Goal: Task Accomplishment & Management: Manage account settings

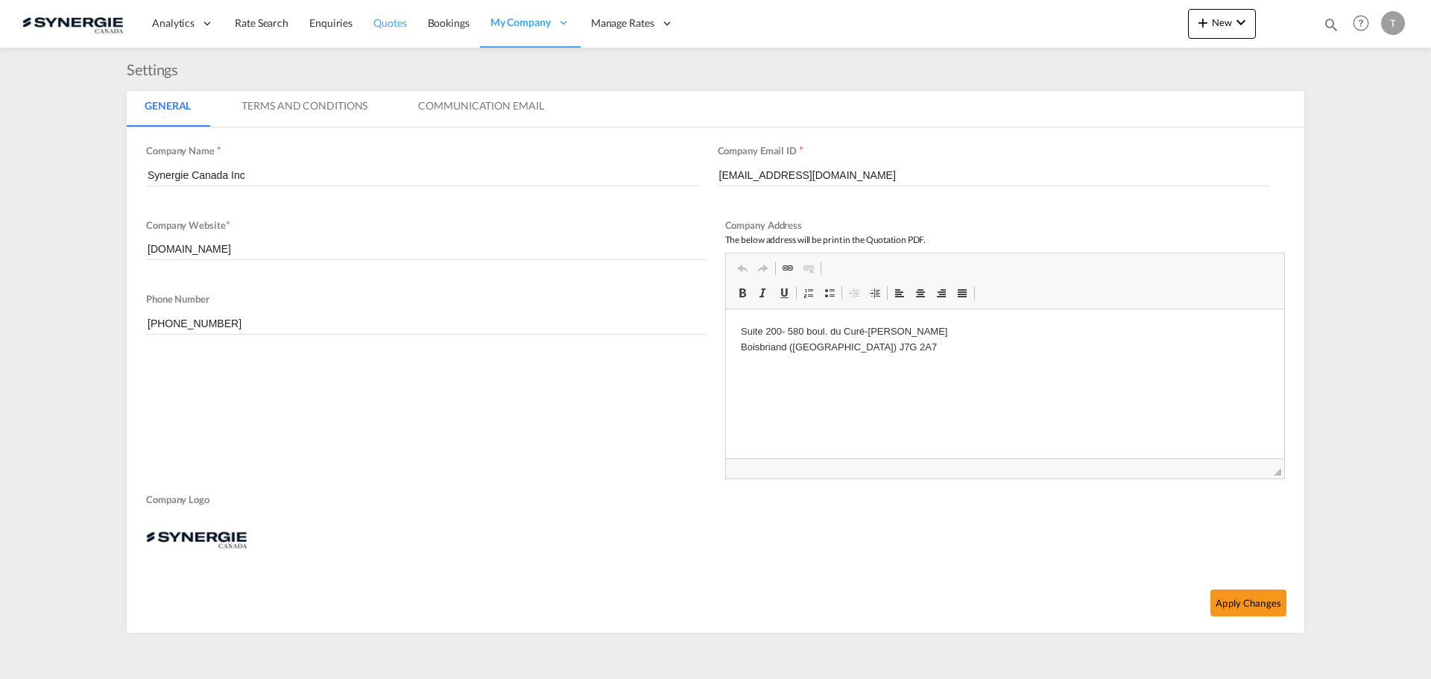
click at [389, 31] on link "Quotes" at bounding box center [390, 23] width 54 height 48
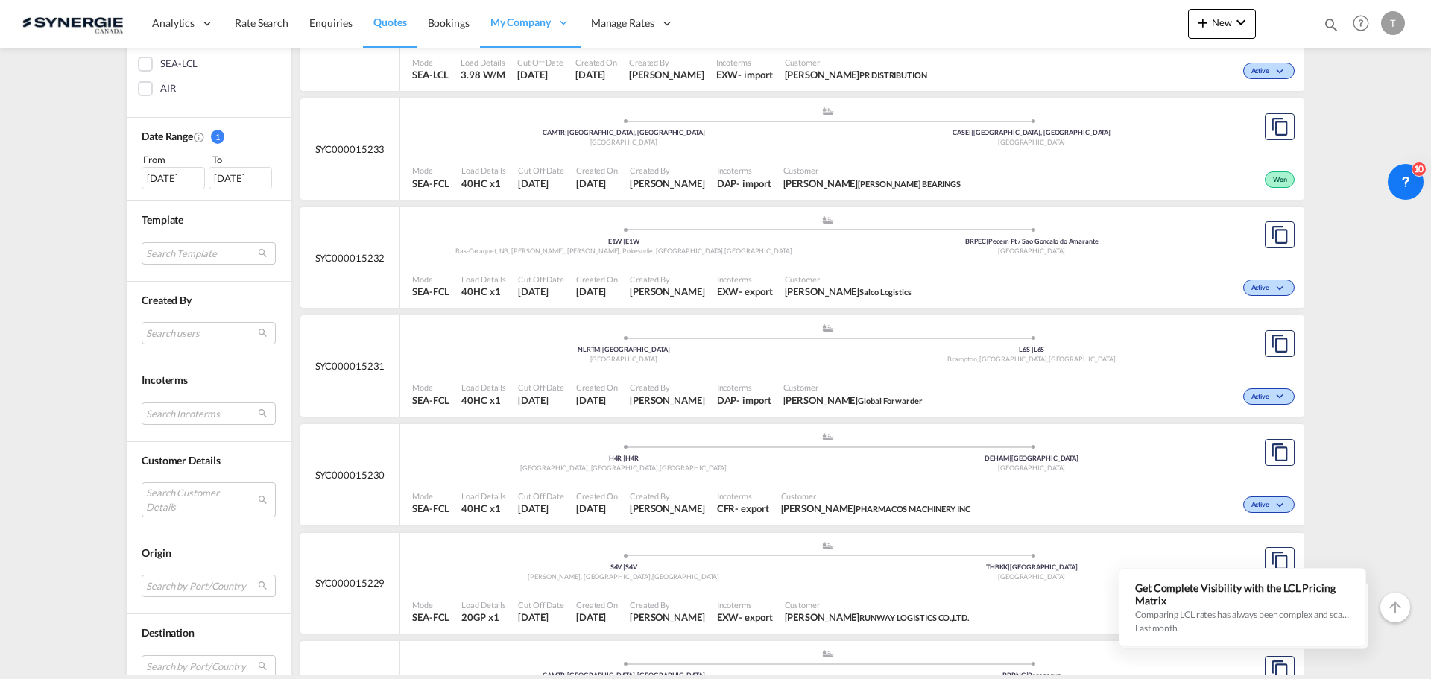
scroll to position [373, 0]
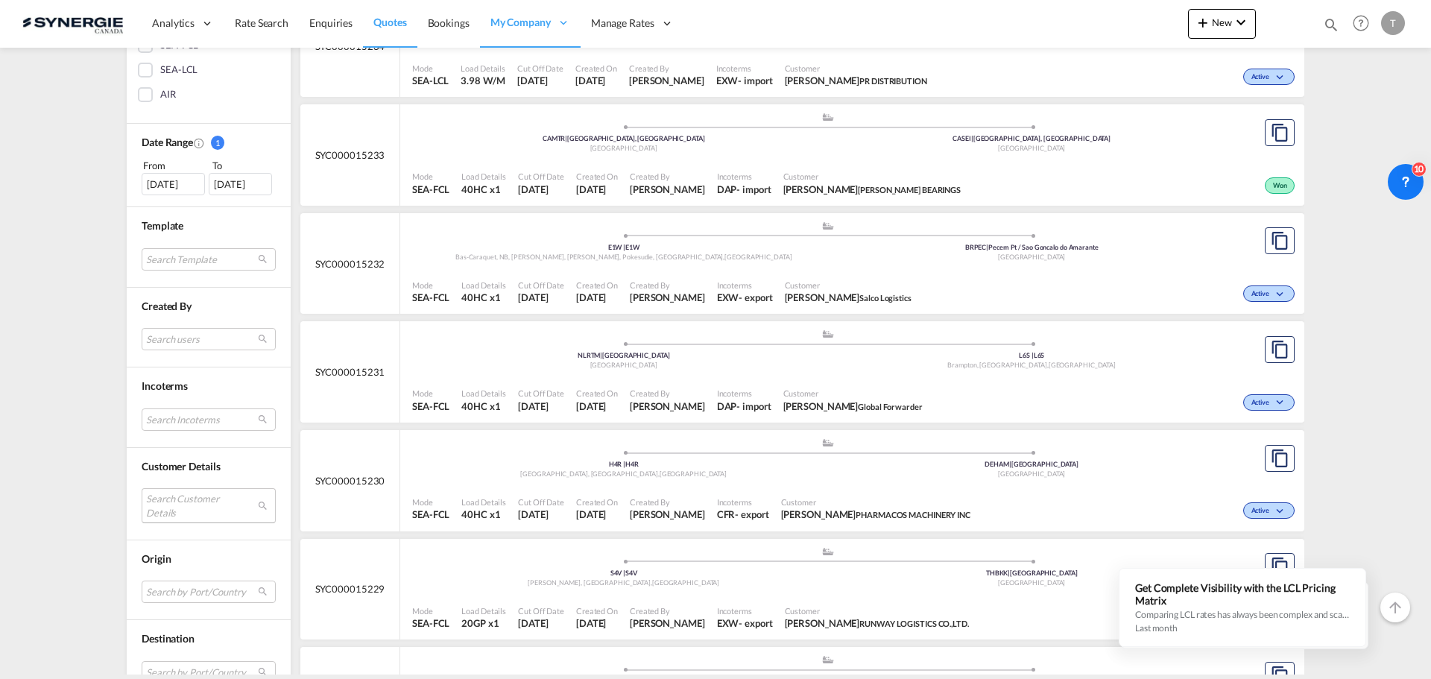
click at [195, 501] on md-select "Search Customer Details user name user [PERSON_NAME] [PERSON_NAME][EMAIL_ADDRES…" at bounding box center [209, 505] width 134 height 34
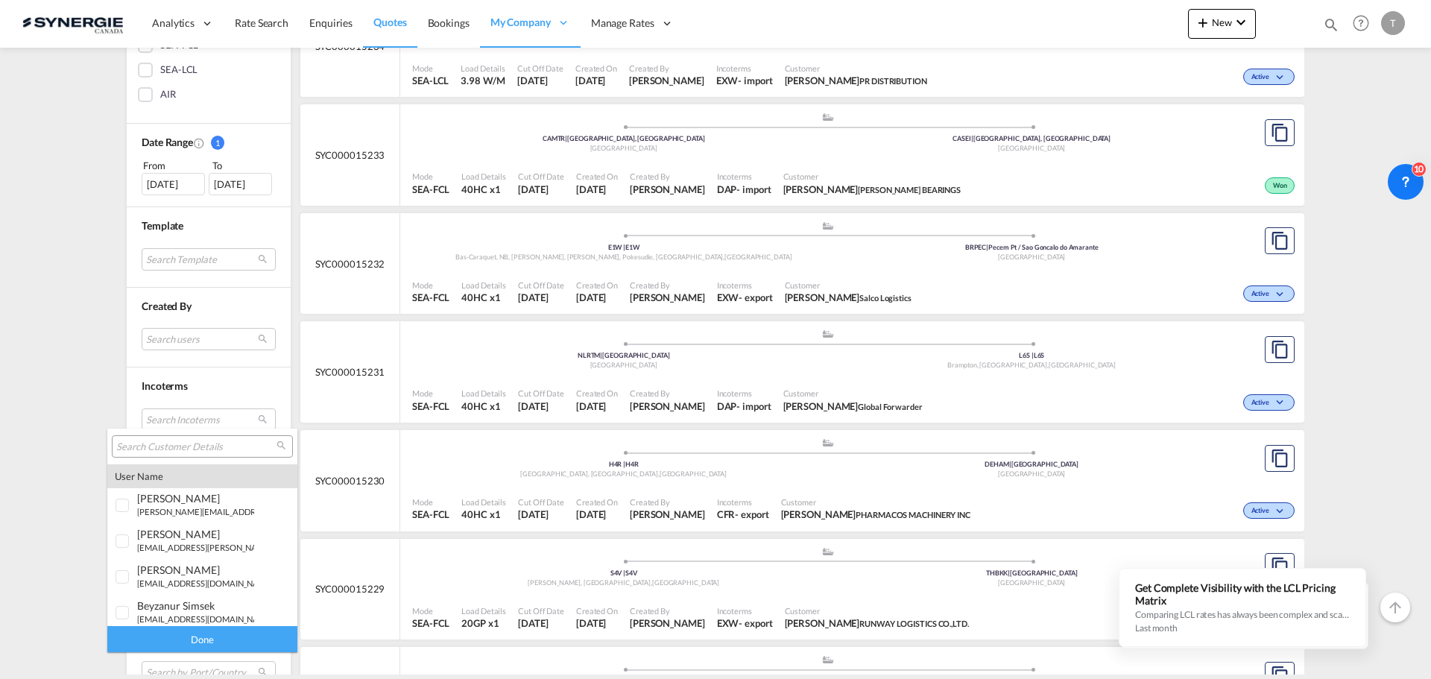
click at [72, 493] on md-backdrop at bounding box center [715, 339] width 1431 height 679
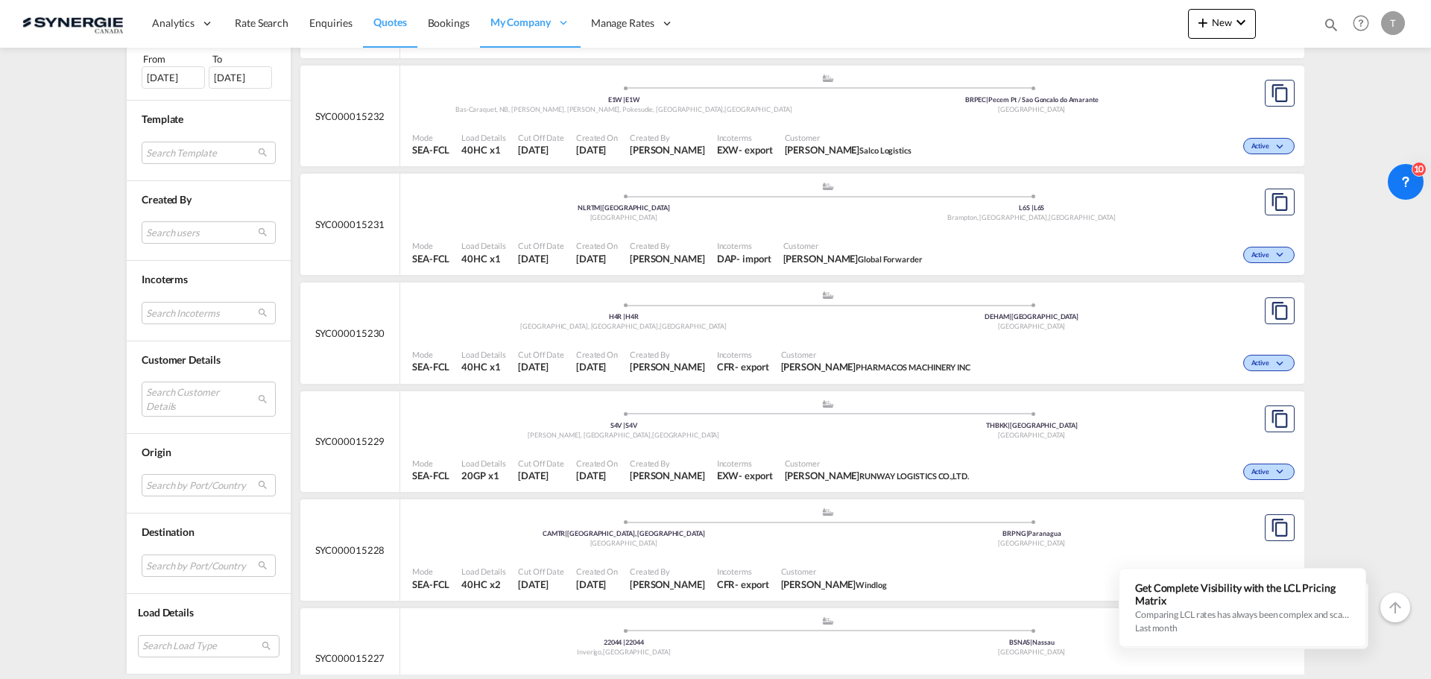
scroll to position [522, 0]
click at [183, 404] on md-select "Search Customer Details" at bounding box center [209, 399] width 134 height 34
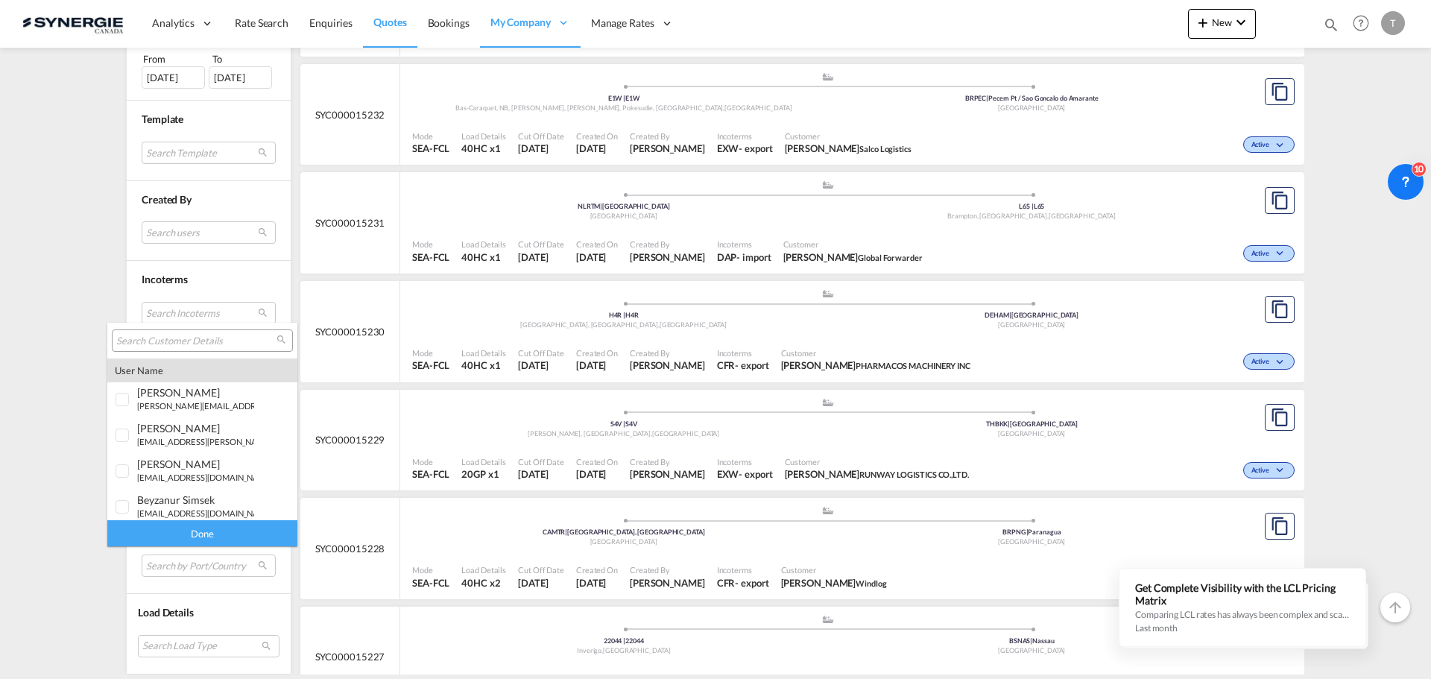
click at [159, 350] on div at bounding box center [202, 340] width 181 height 22
click at [158, 340] on input "search" at bounding box center [196, 341] width 160 height 13
type input "candock"
click at [117, 505] on div at bounding box center [123, 502] width 15 height 15
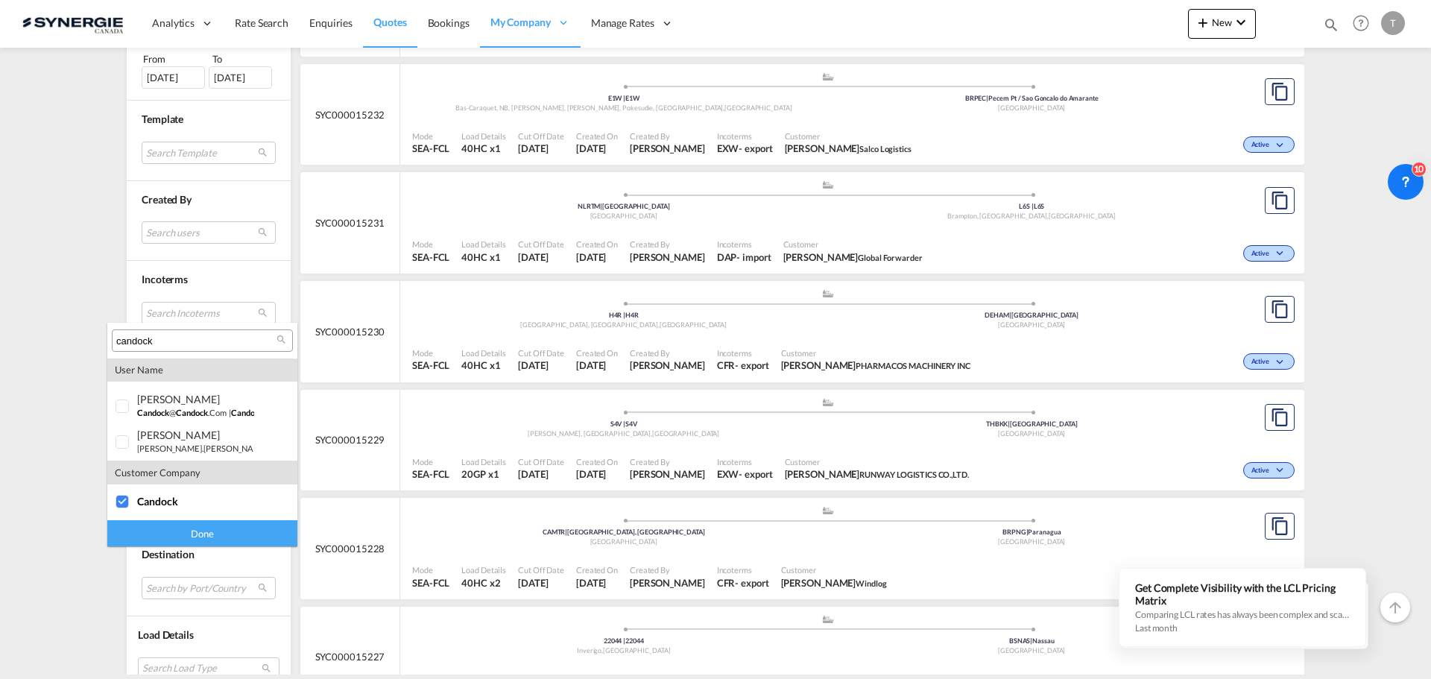
click at [161, 527] on div "Done" at bounding box center [202, 533] width 190 height 26
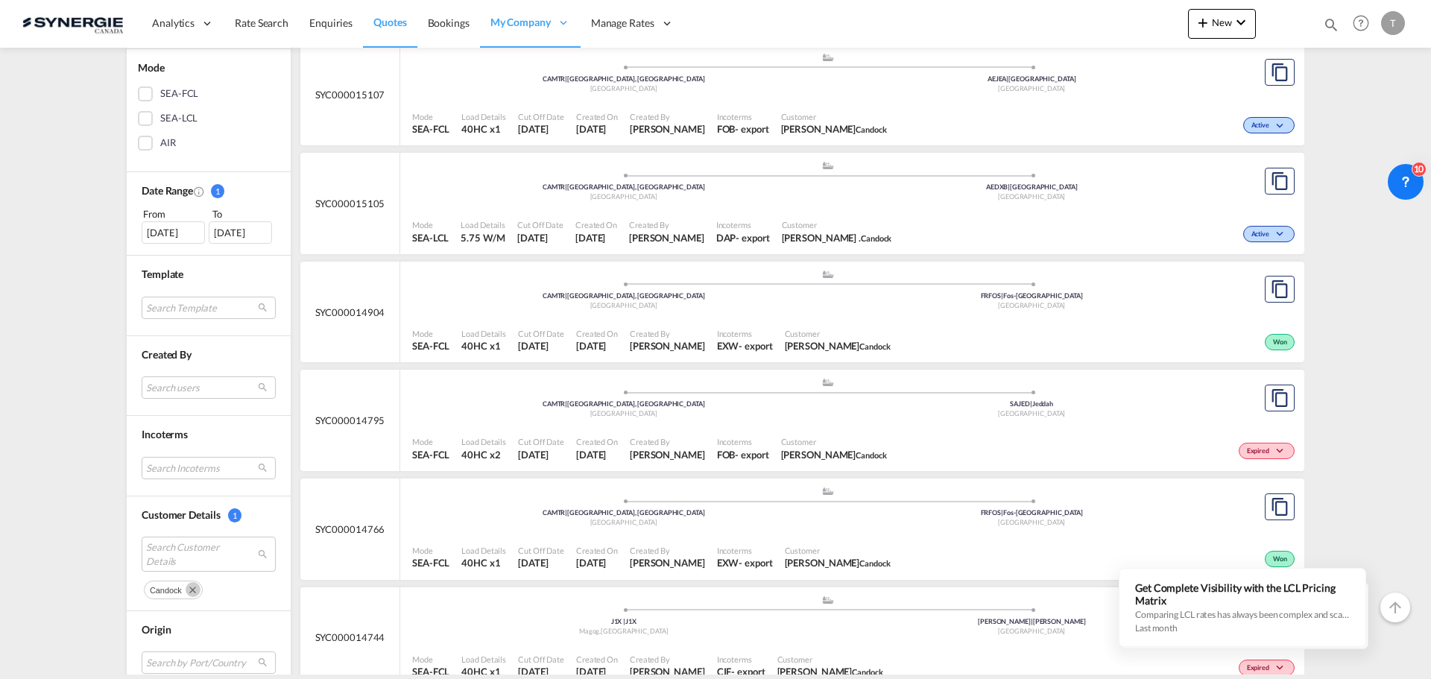
scroll to position [203, 0]
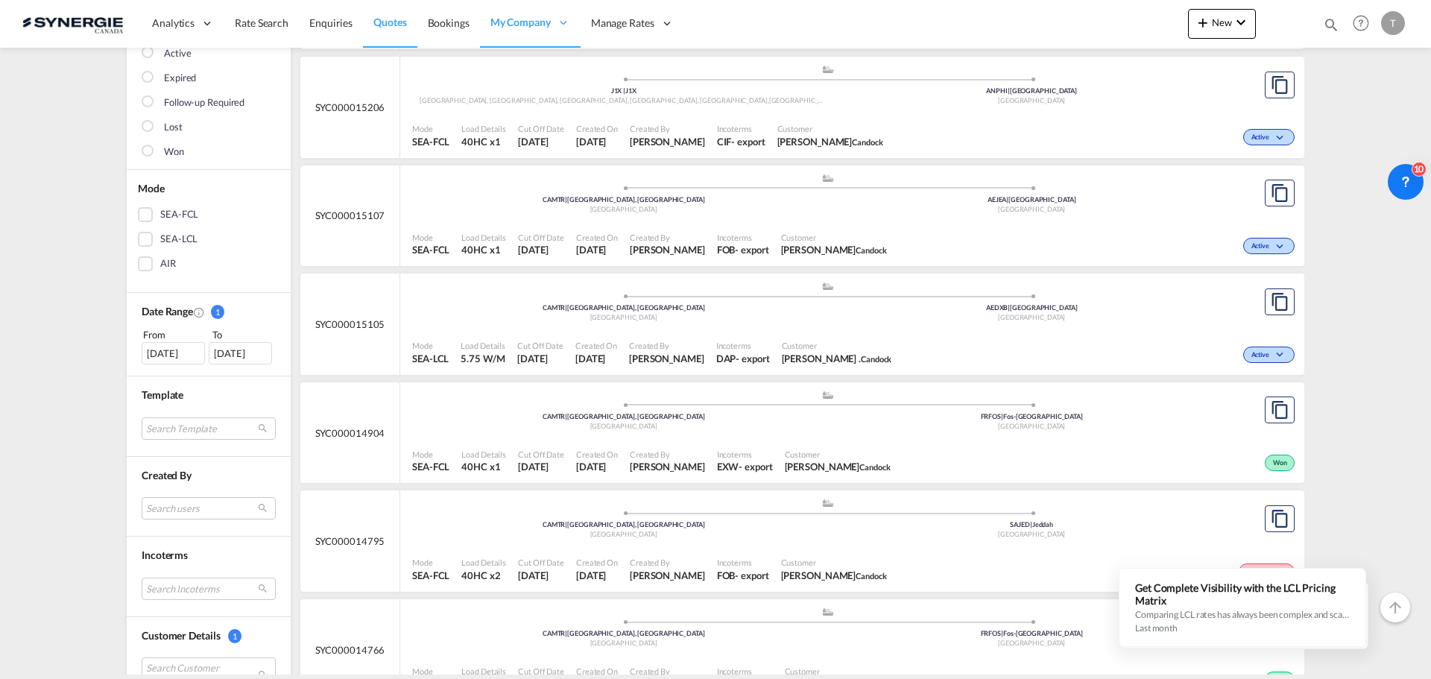
click at [158, 356] on div "[DATE]" at bounding box center [173, 353] width 63 height 22
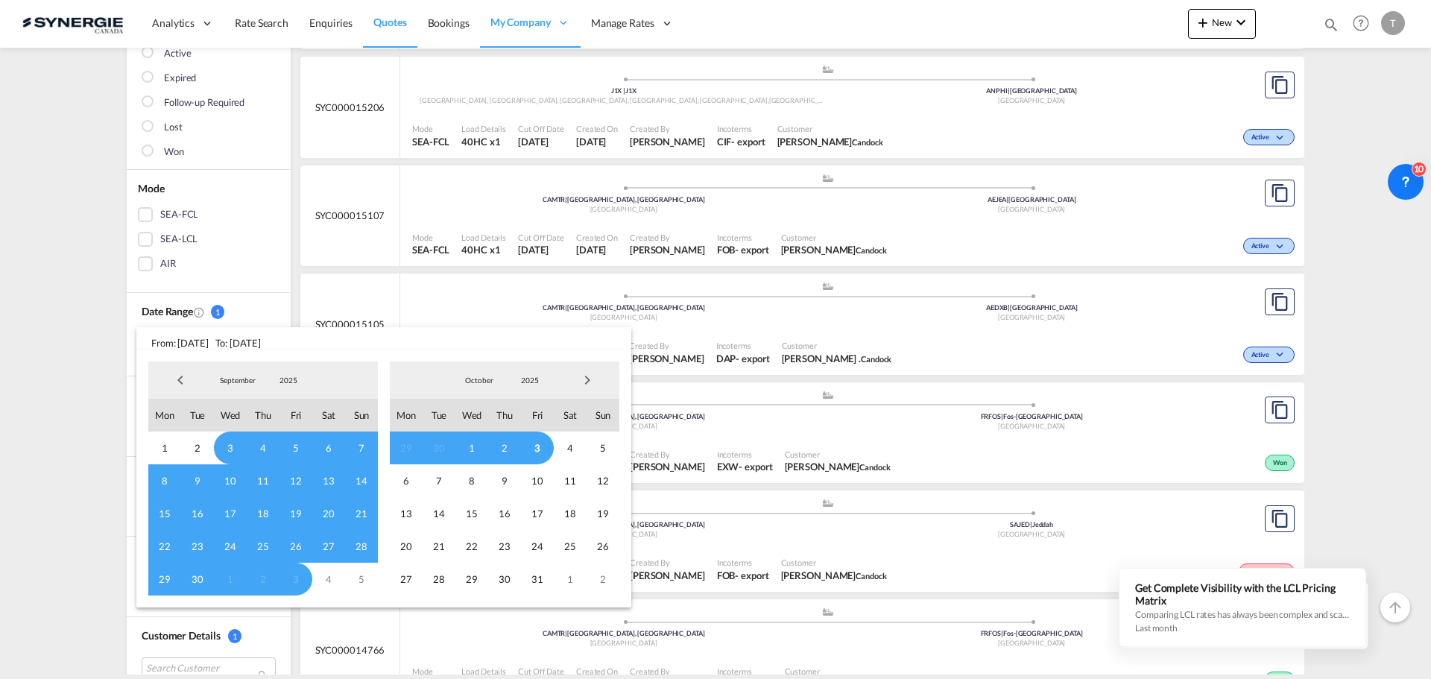
click at [177, 378] on span "Previous Month" at bounding box center [180, 380] width 30 height 30
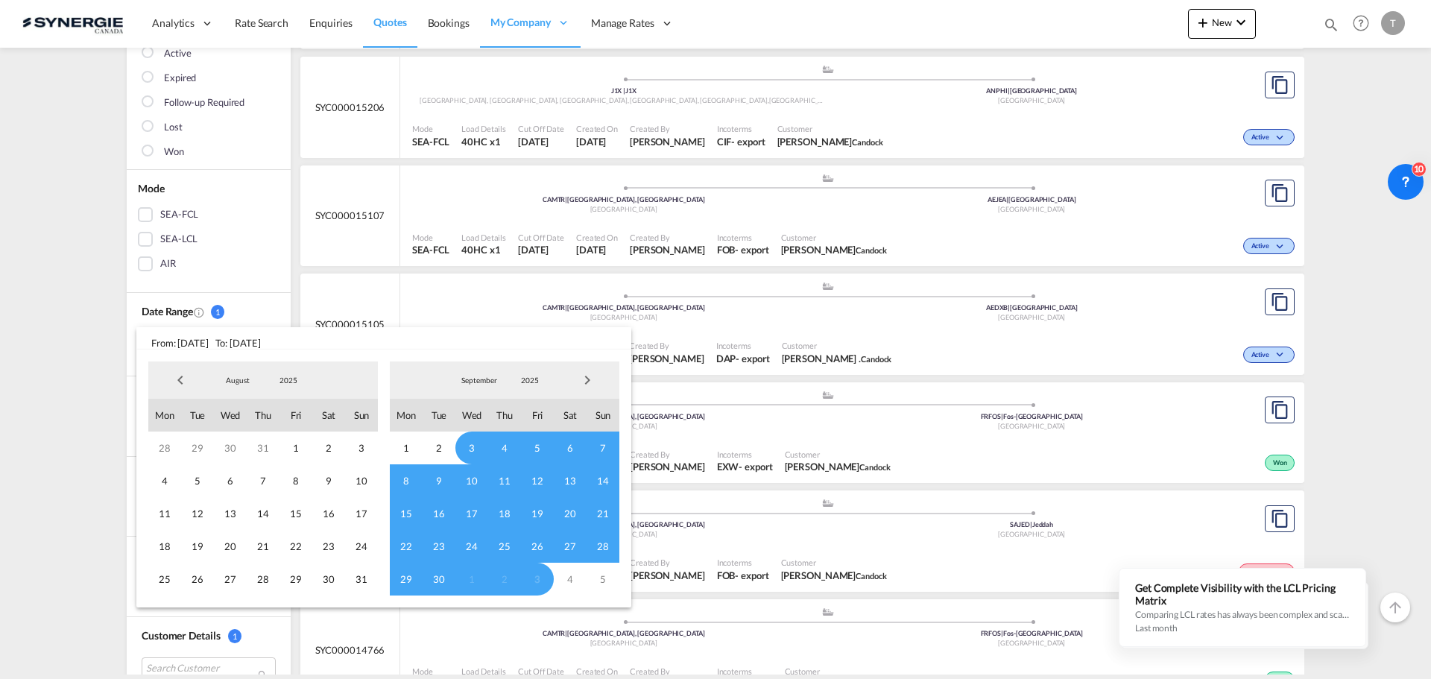
click at [180, 383] on span "Previous Month" at bounding box center [180, 380] width 30 height 30
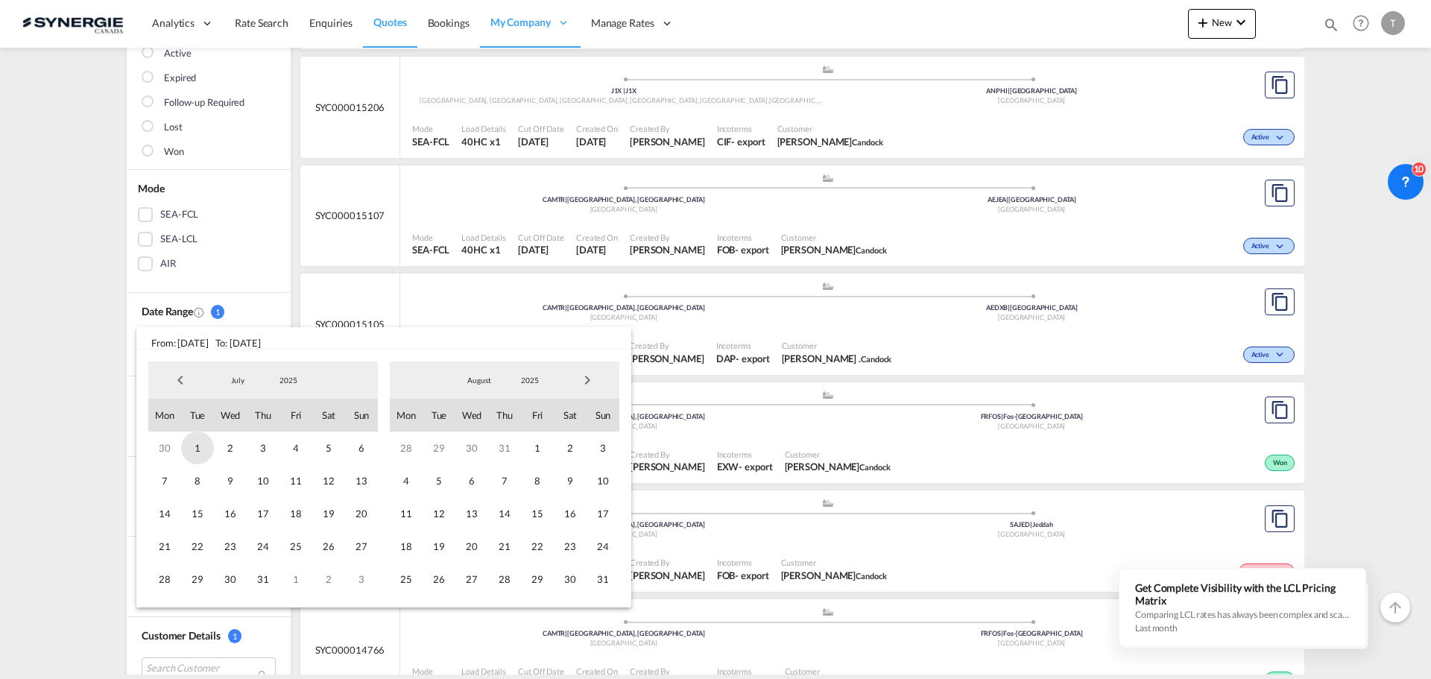
click at [198, 446] on span "1" at bounding box center [197, 448] width 33 height 33
click at [592, 384] on span "Next Month" at bounding box center [587, 380] width 30 height 30
click at [592, 383] on span "Next Month" at bounding box center [587, 380] width 30 height 30
click at [298, 453] on span "3" at bounding box center [295, 448] width 33 height 33
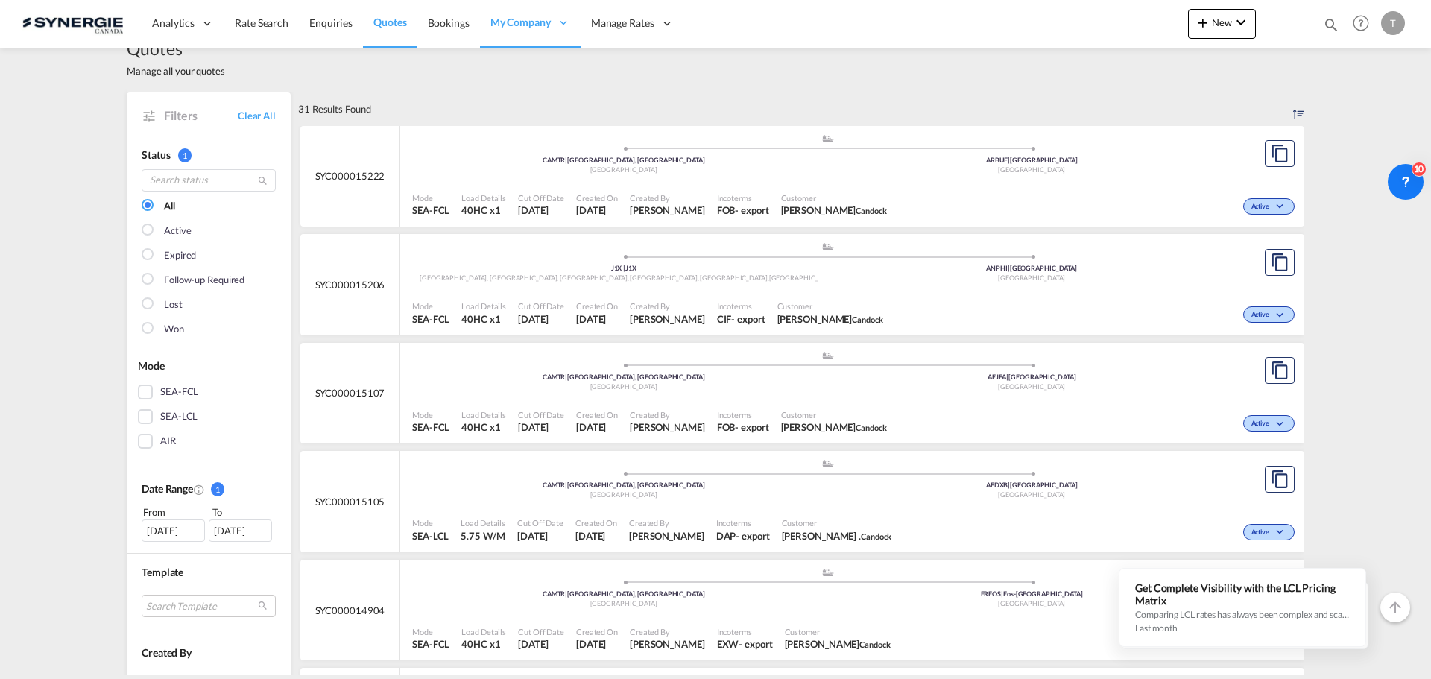
scroll to position [0, 0]
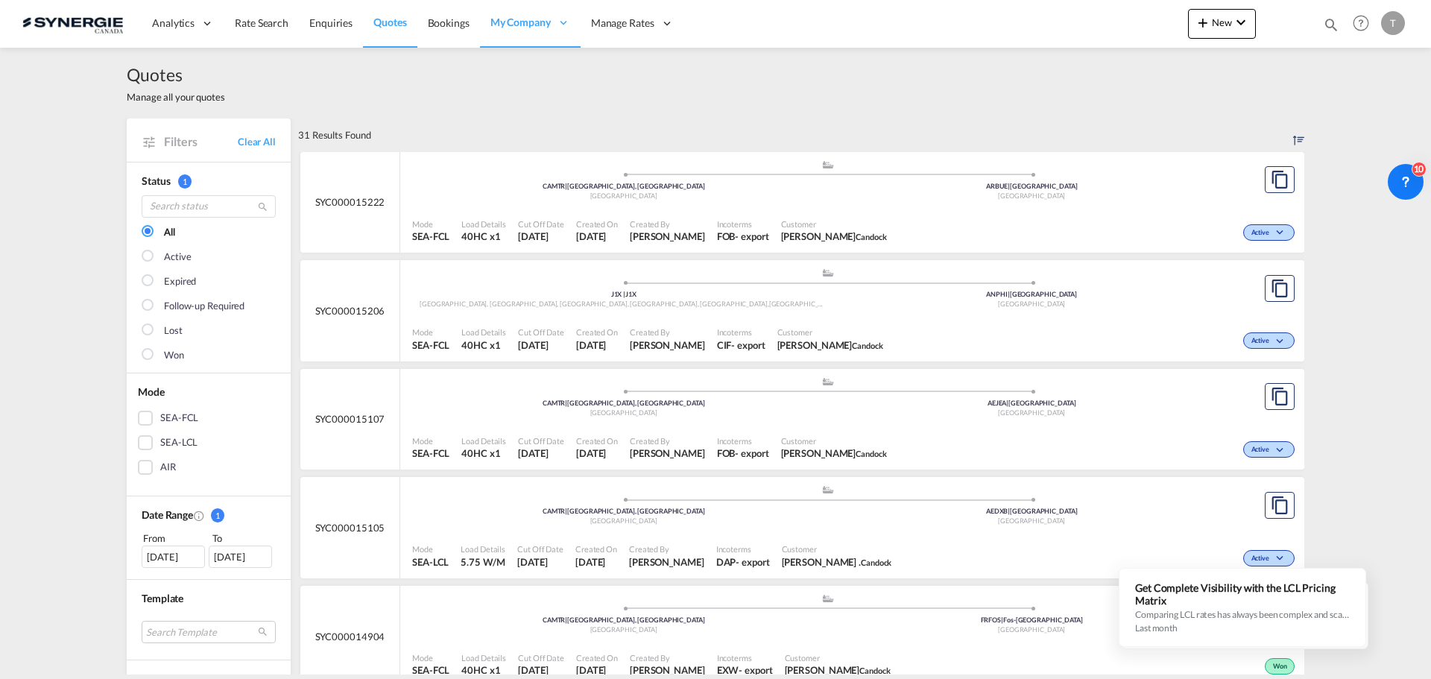
click at [512, 326] on div "Cut Off Date [DATE]" at bounding box center [541, 338] width 58 height 37
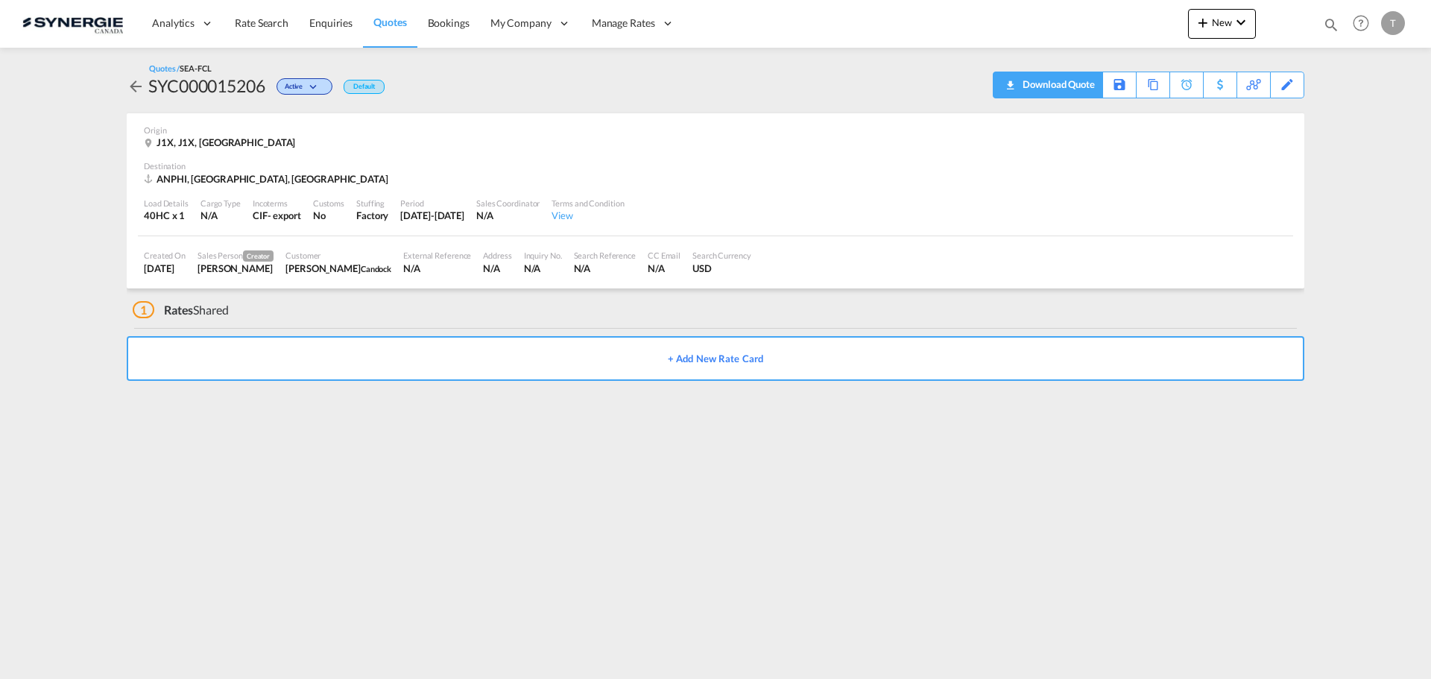
click at [1084, 84] on div "Download Quote" at bounding box center [1057, 84] width 76 height 24
click at [1295, 83] on div "Edit" at bounding box center [1287, 84] width 17 height 25
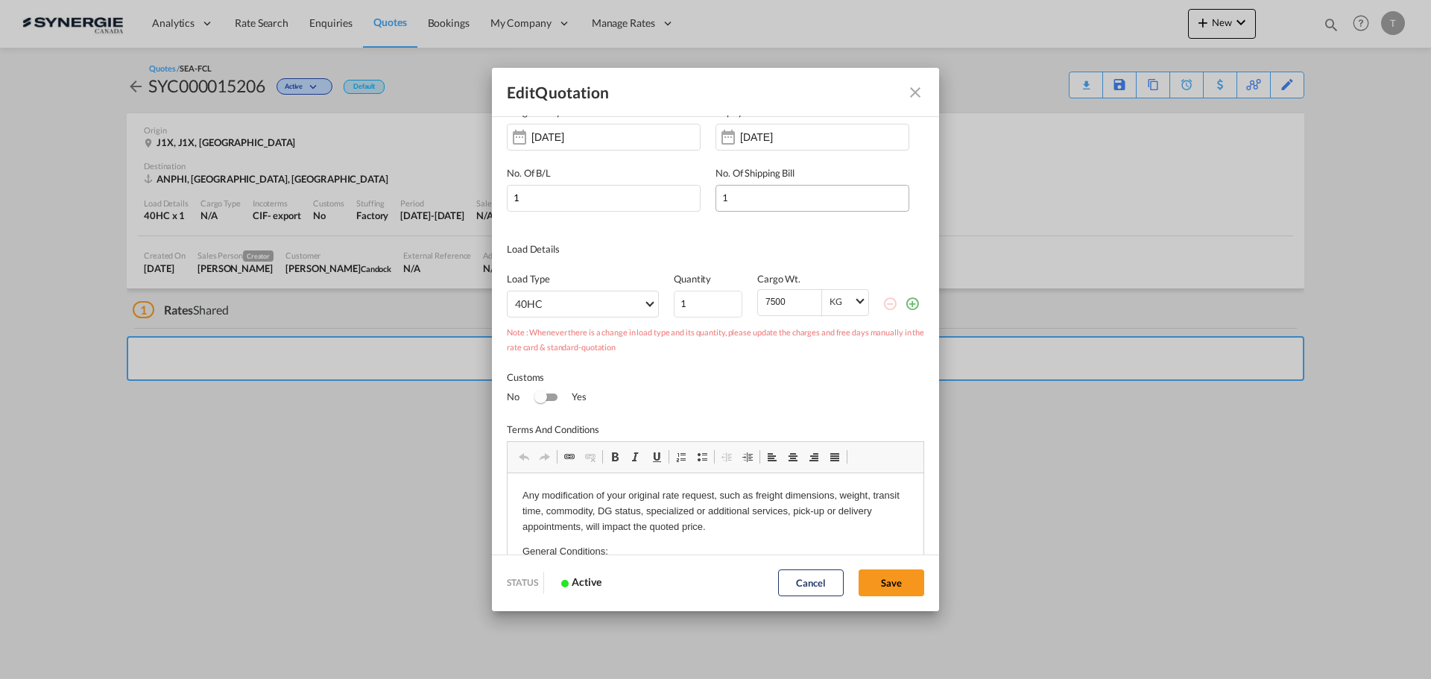
scroll to position [215, 0]
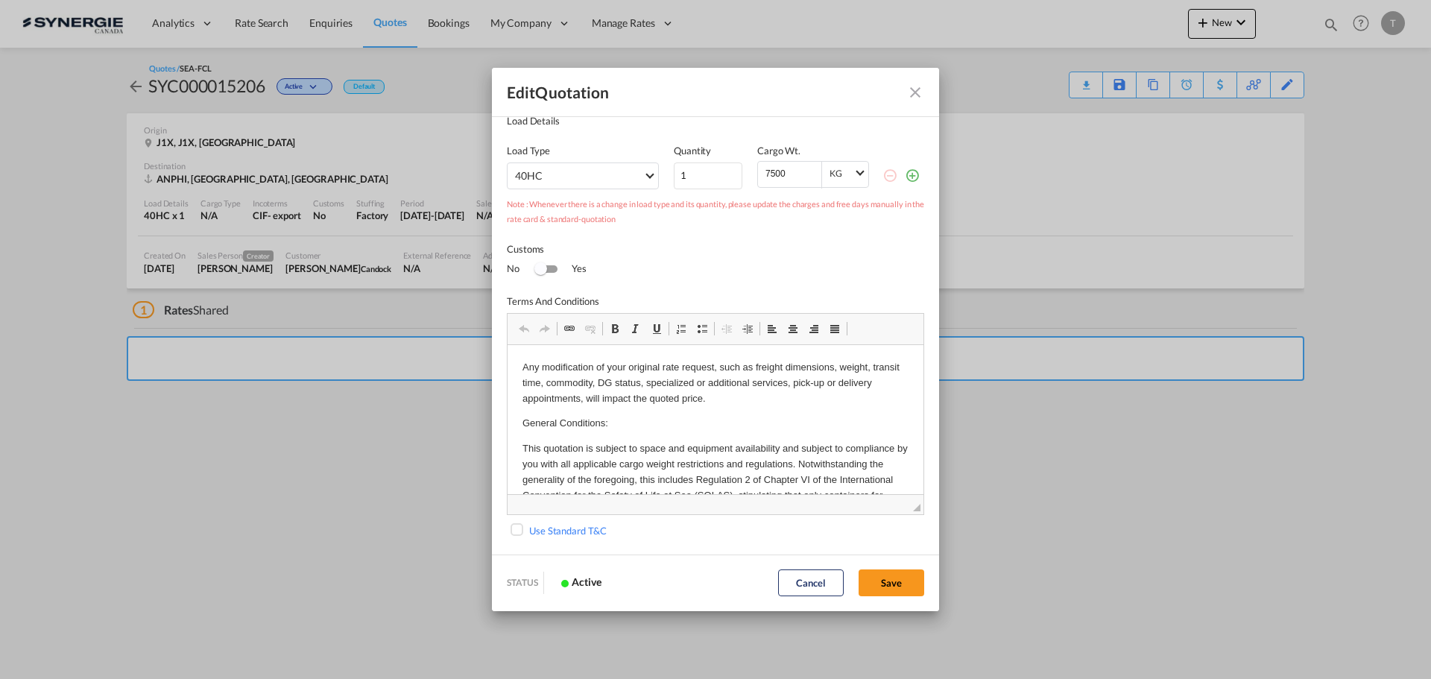
click at [918, 80] on button "Quote IDIncotermsSelect Incoterms ..." at bounding box center [915, 93] width 30 height 30
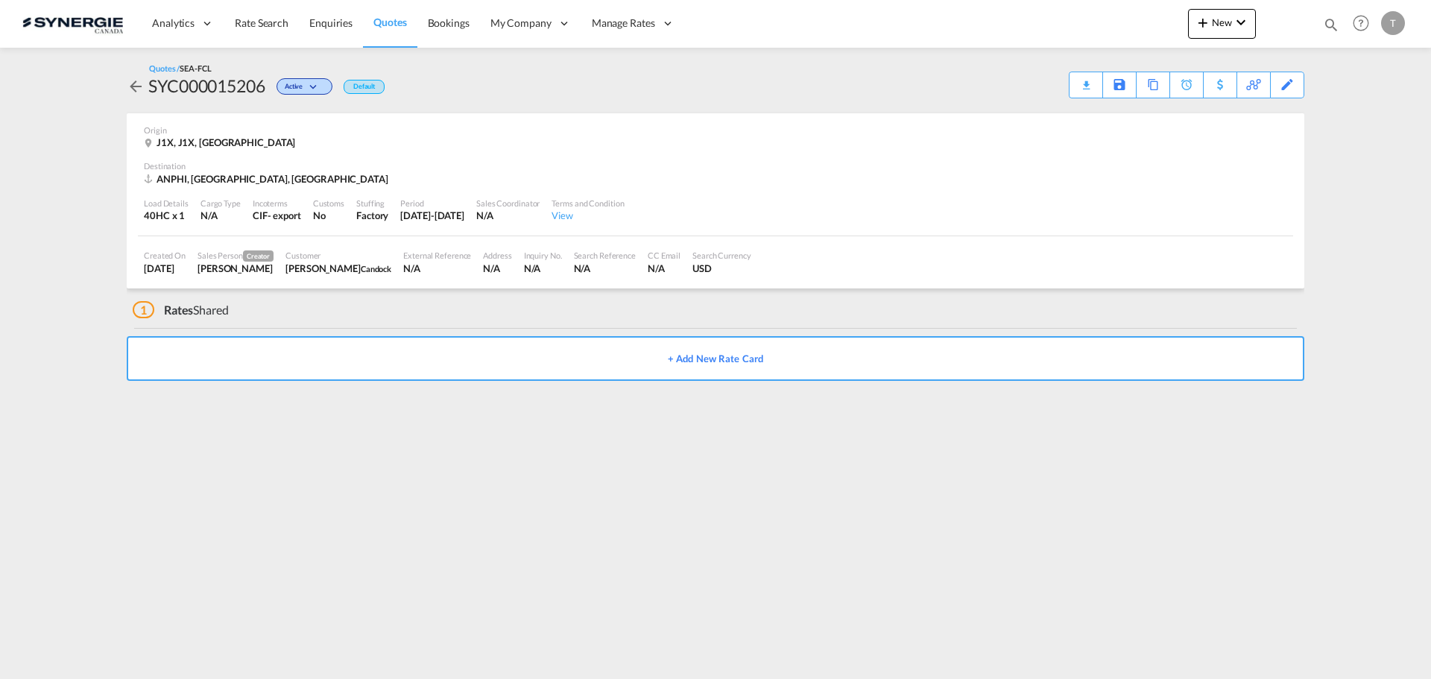
click at [912, 173] on div "ANPHI, [GEOGRAPHIC_DATA], [GEOGRAPHIC_DATA]" at bounding box center [715, 178] width 1143 height 13
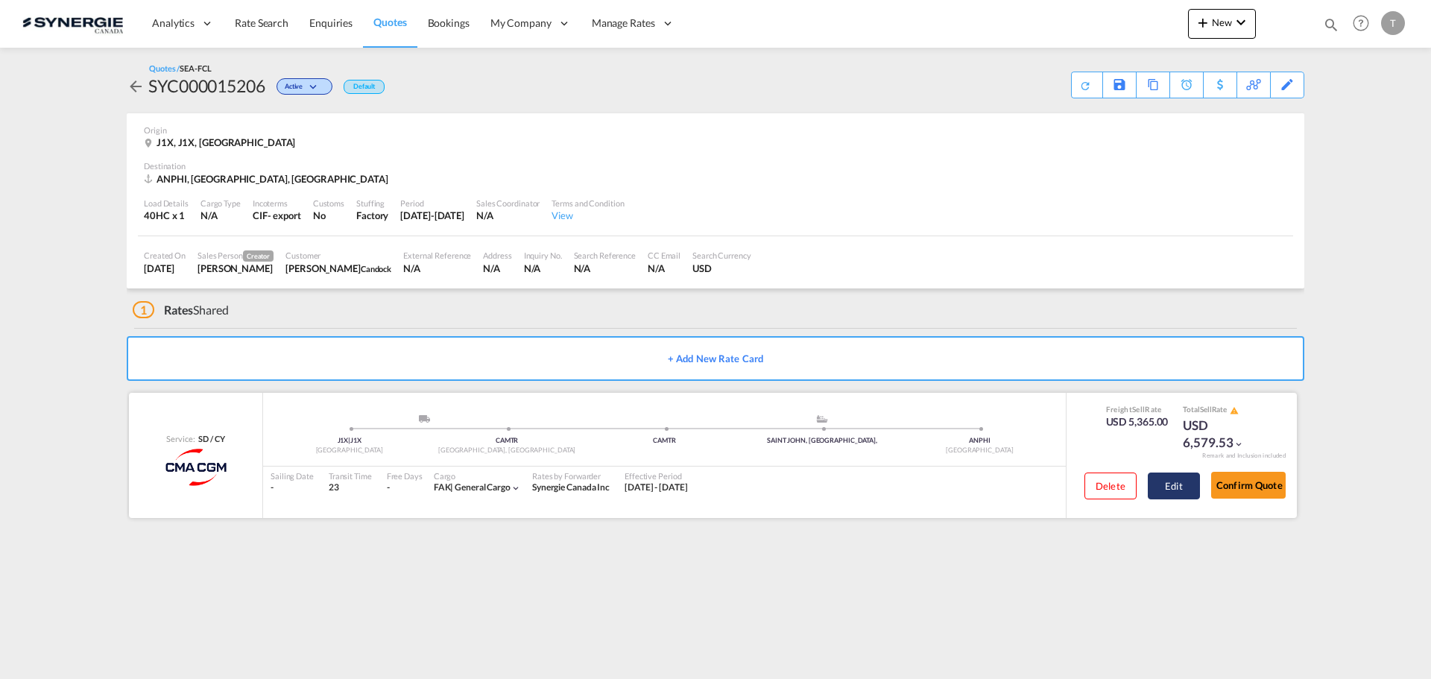
click at [1176, 477] on button "Edit" at bounding box center [1174, 486] width 52 height 27
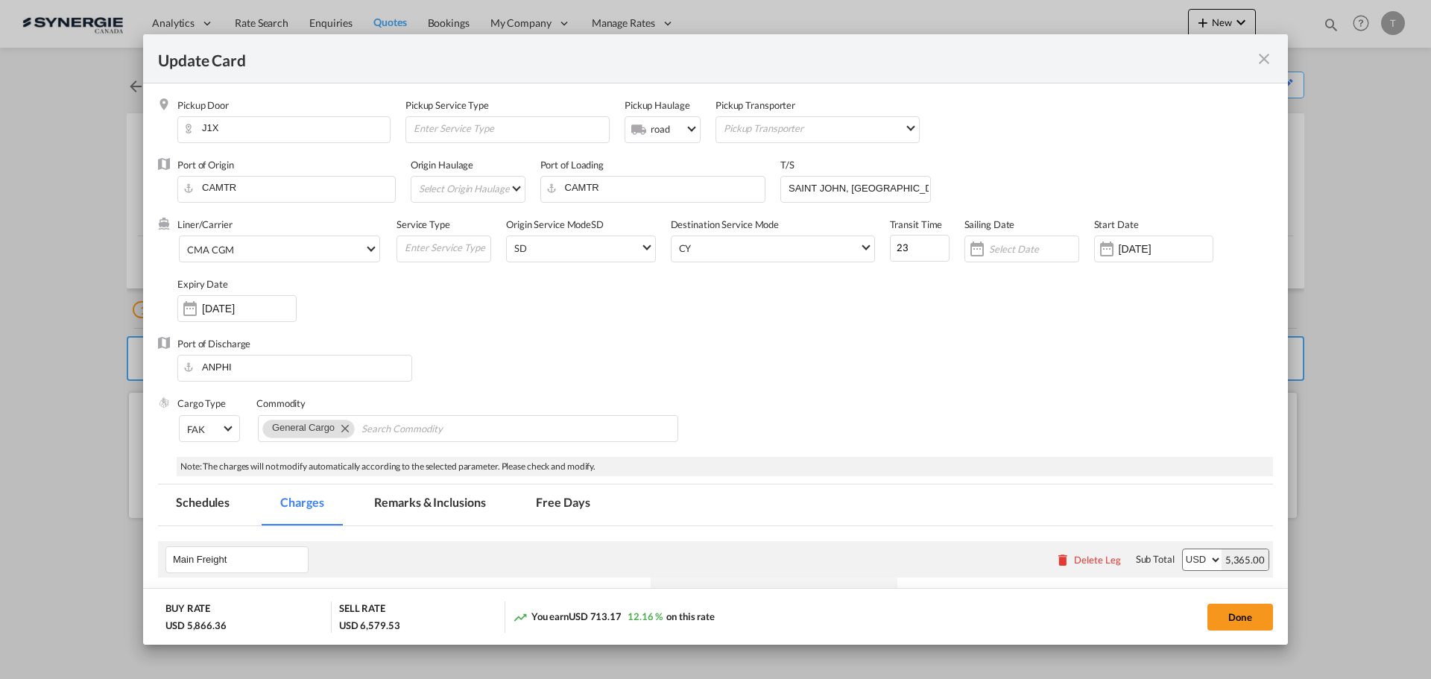
select select "per container"
select select "per B/L"
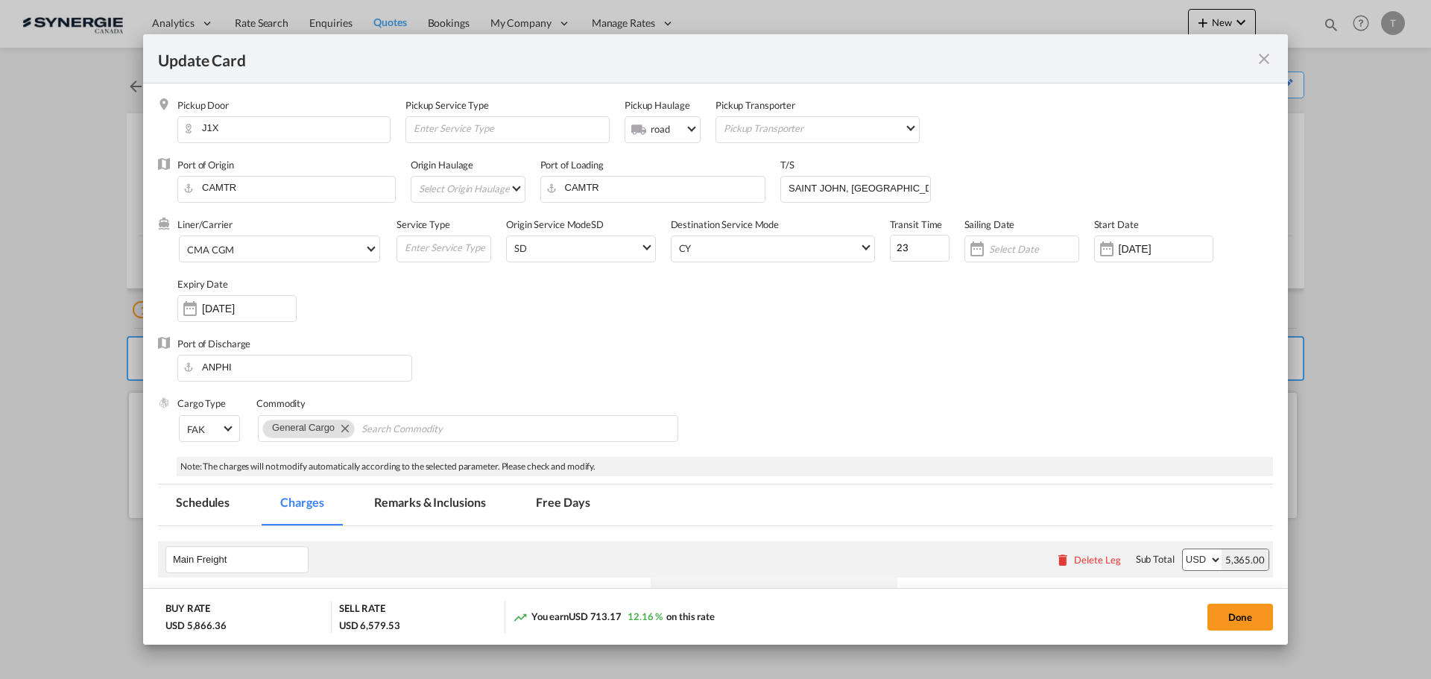
select select "per B/L"
select select "per shipment"
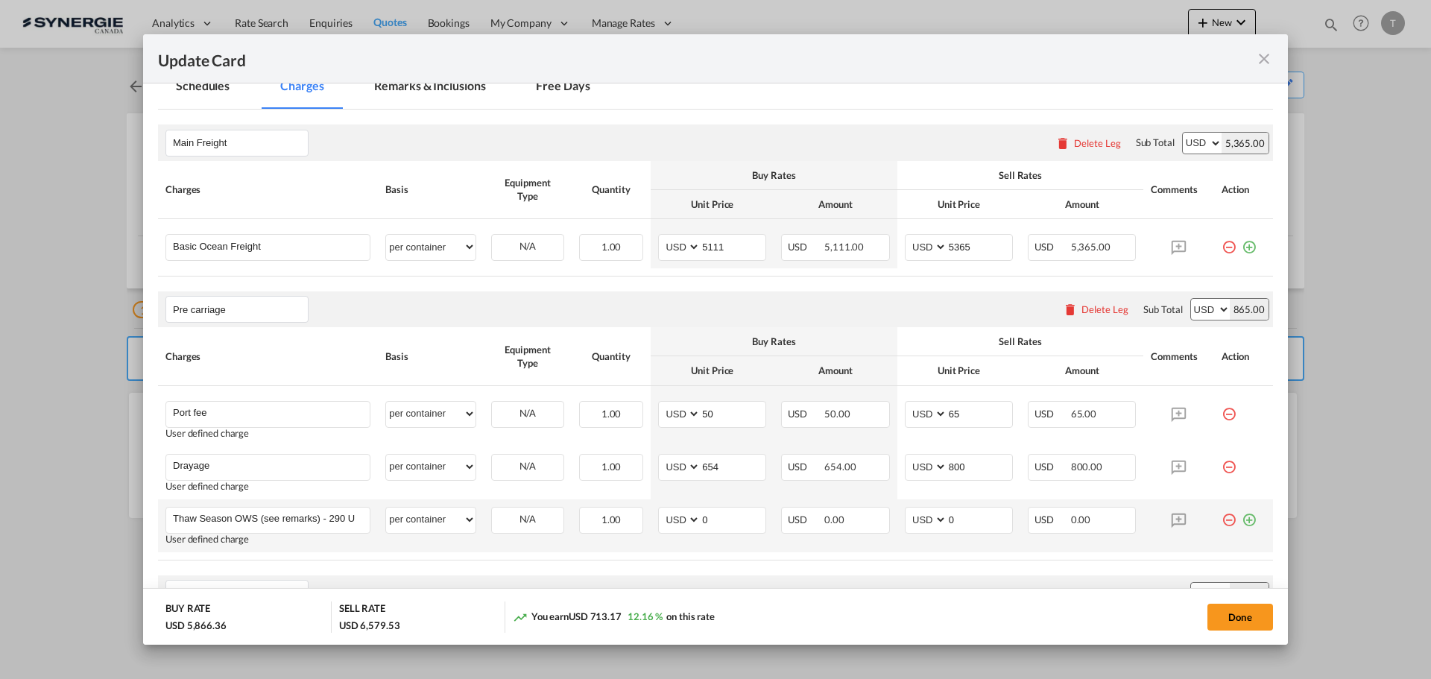
scroll to position [447, 0]
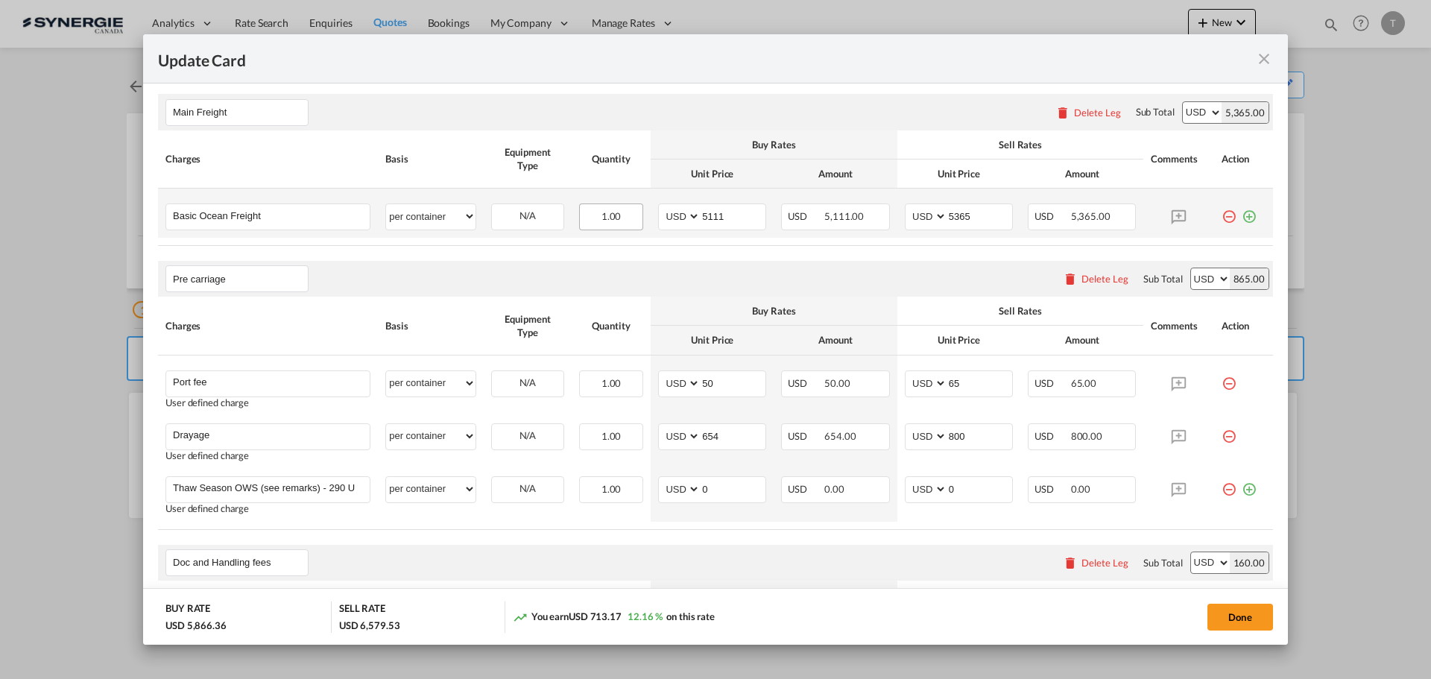
drag, startPoint x: 584, startPoint y: 222, endPoint x: 596, endPoint y: 224, distance: 12.9
click at [584, 222] on div "1.00" at bounding box center [611, 216] width 64 height 27
click at [604, 213] on span "1.00" at bounding box center [611, 216] width 20 height 12
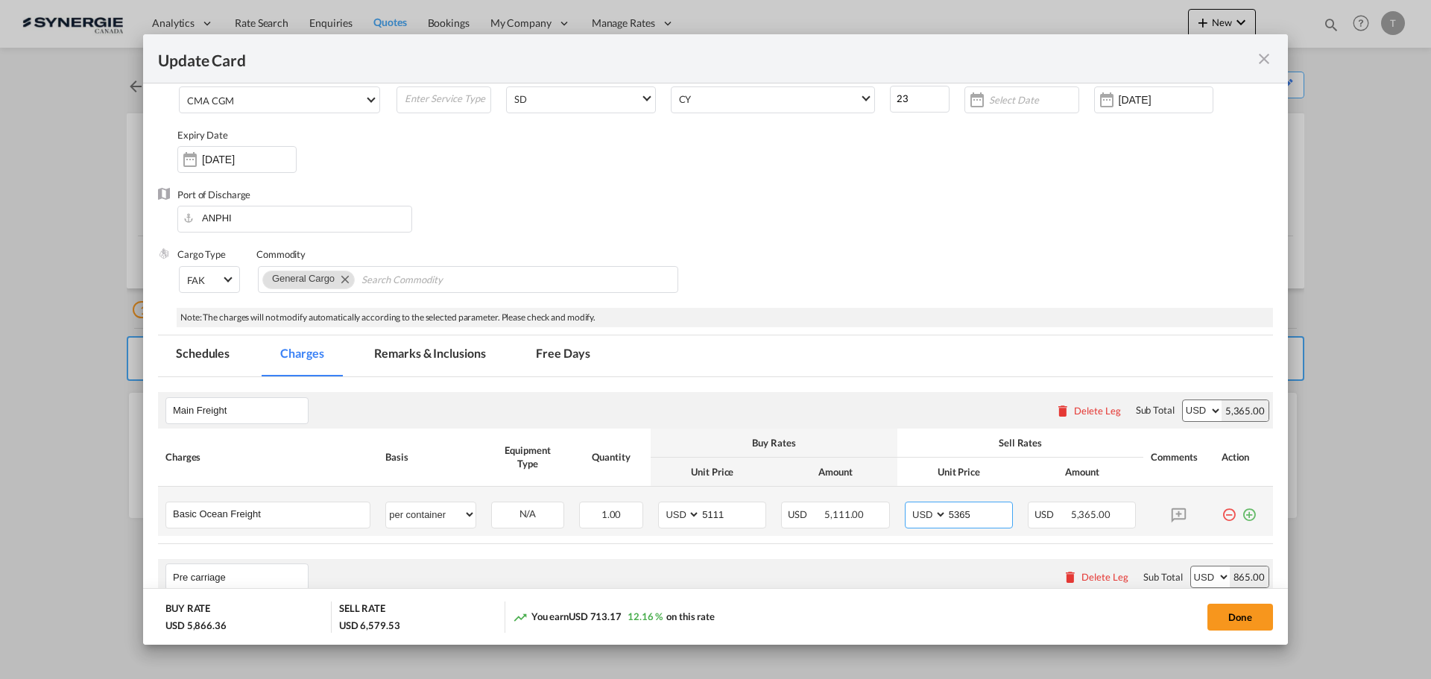
click at [958, 509] on input "5365" at bounding box center [979, 513] width 65 height 22
click at [827, 514] on span "5,111.00" at bounding box center [844, 514] width 40 height 12
click at [838, 511] on span "5,111.00" at bounding box center [844, 514] width 40 height 12
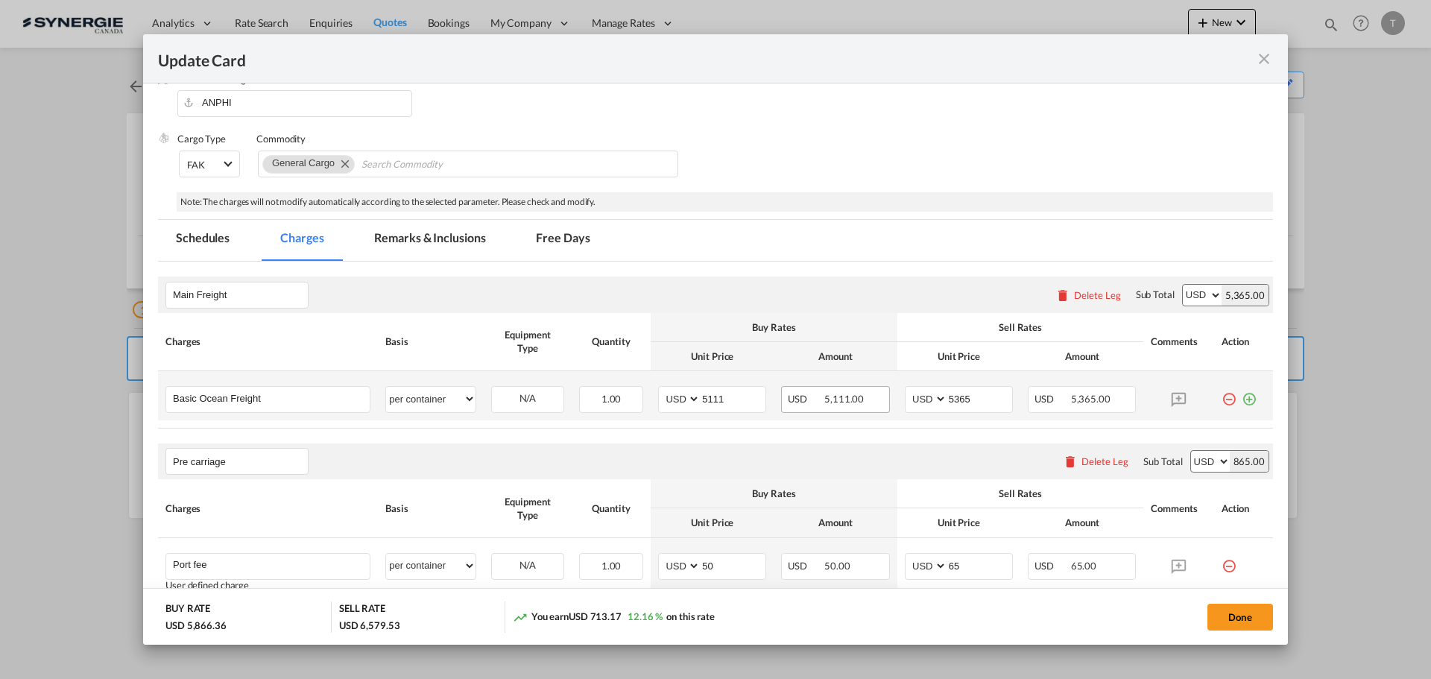
scroll to position [373, 0]
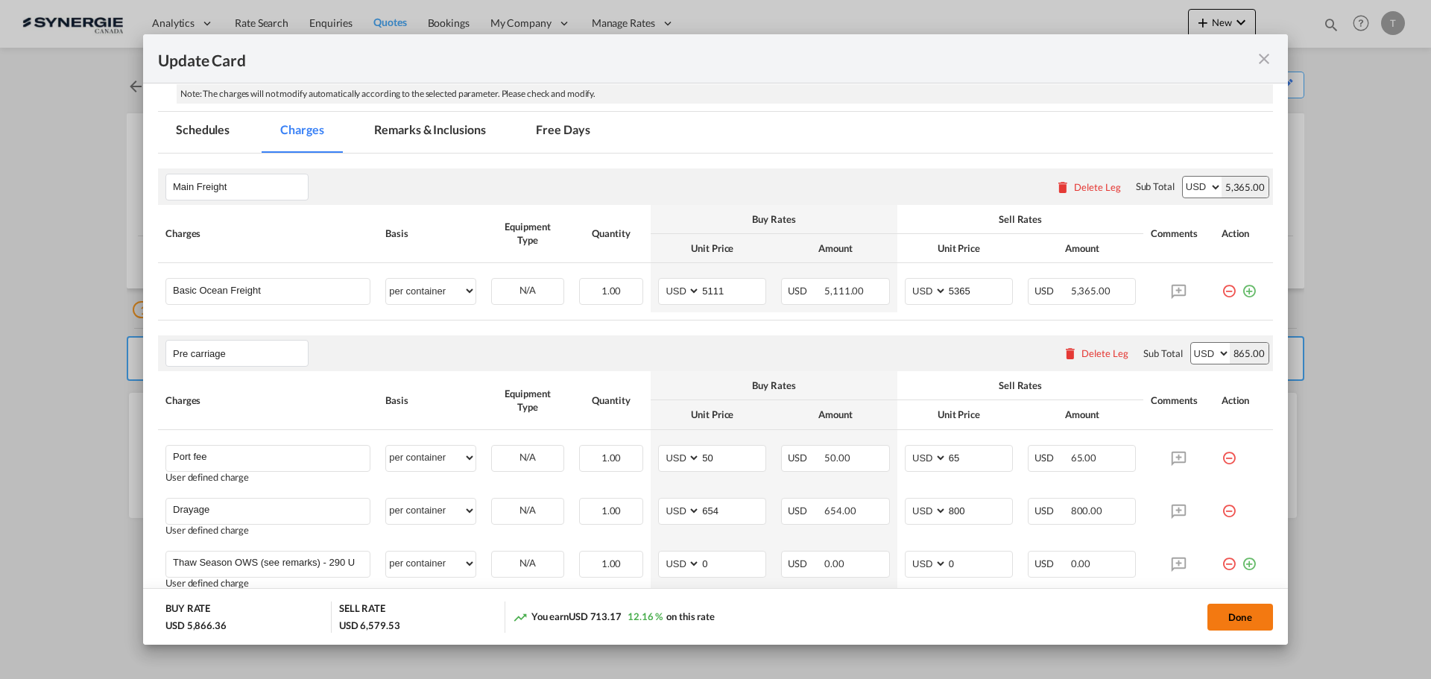
click at [1245, 604] on button "Done" at bounding box center [1240, 617] width 66 height 27
type input "01 Oct 2025"
type input "13 Oct 2025"
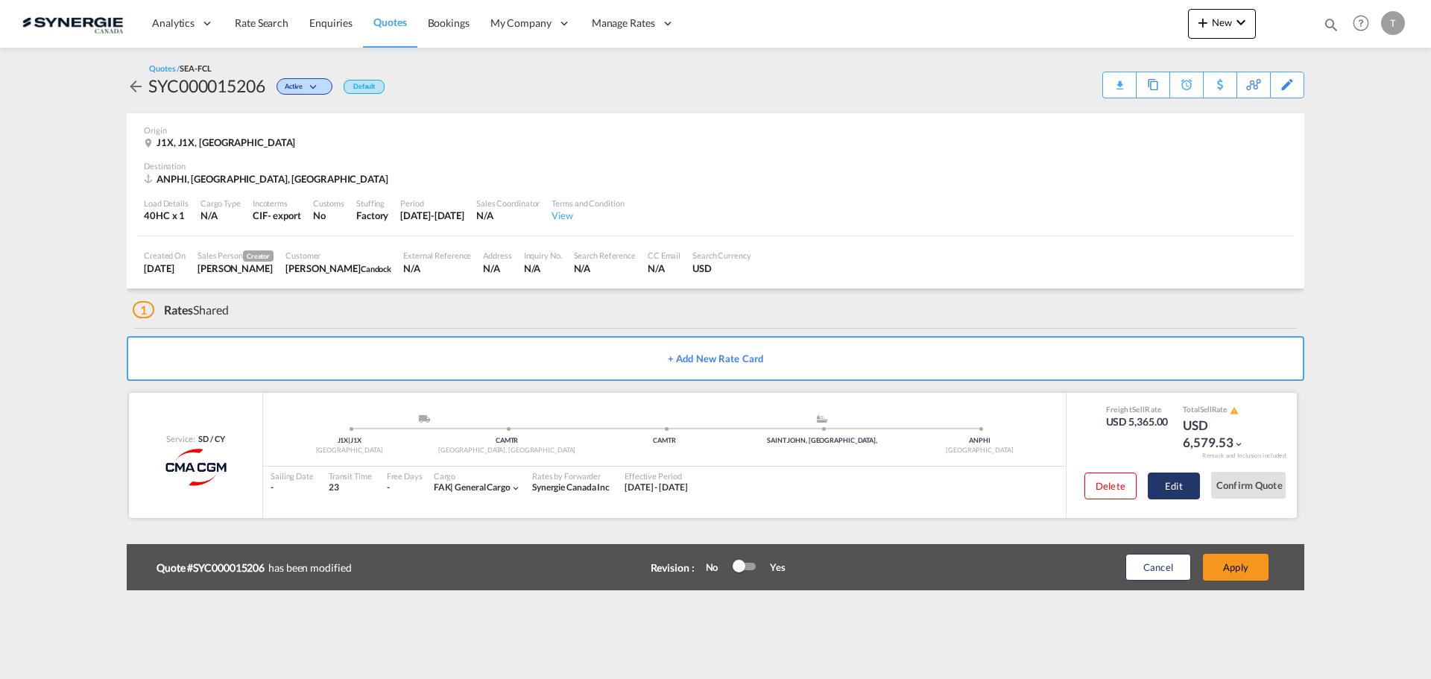
click at [1167, 481] on button "Edit" at bounding box center [1174, 486] width 52 height 27
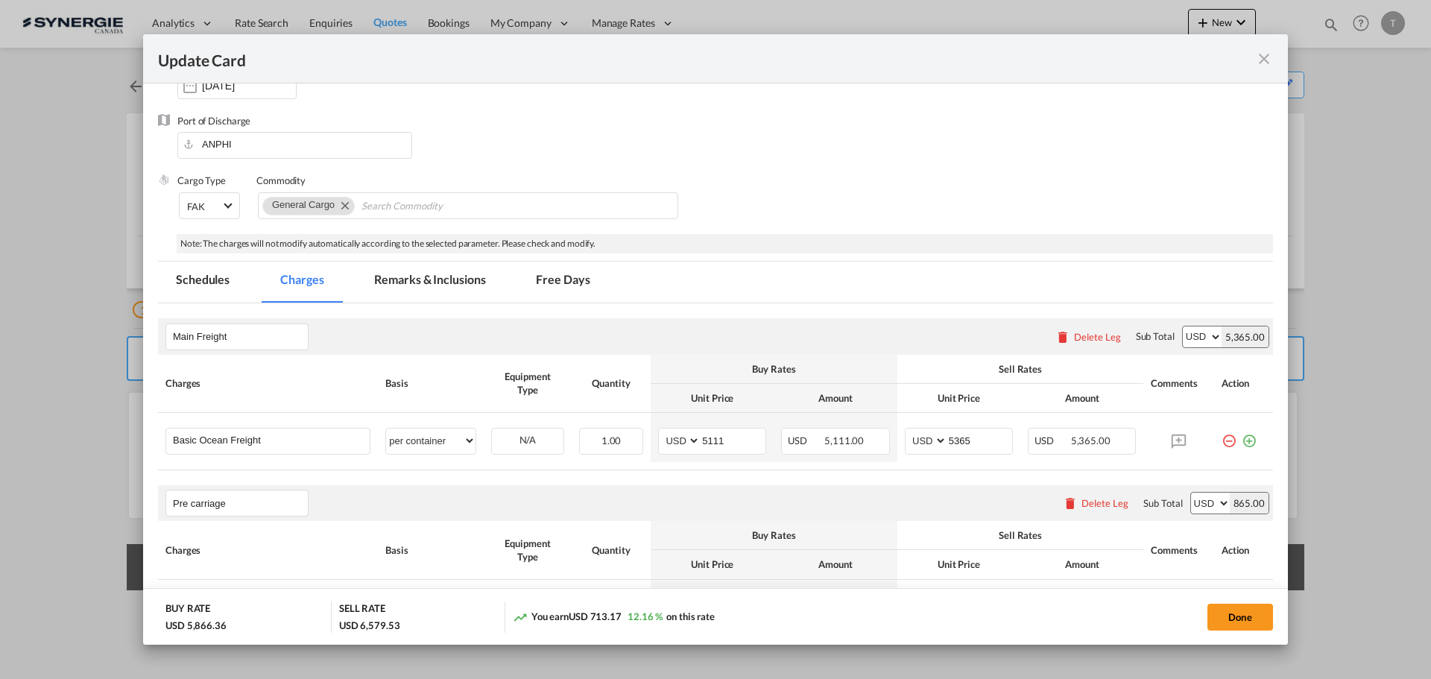
scroll to position [224, 0]
click at [536, 438] on div "N/A" at bounding box center [528, 439] width 72 height 23
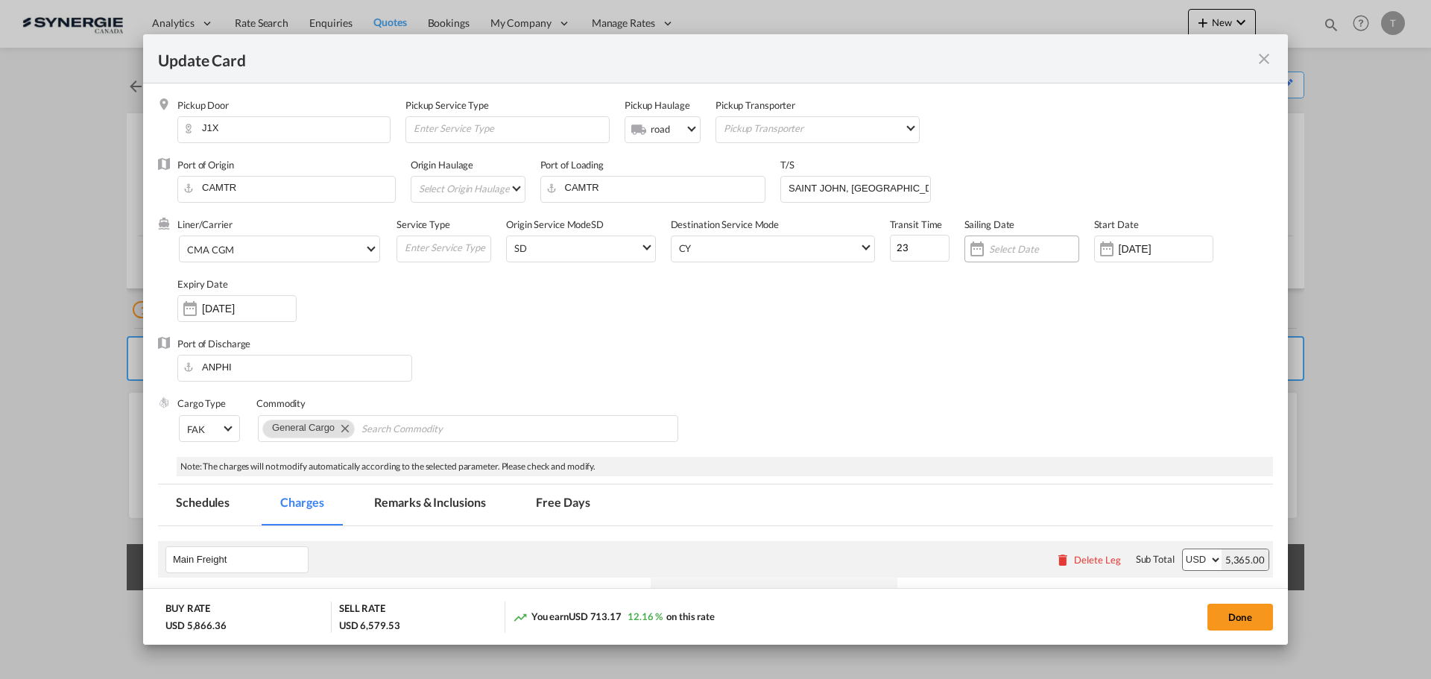
click at [1020, 251] on input "Update Card Pickup ..." at bounding box center [1033, 249] width 89 height 12
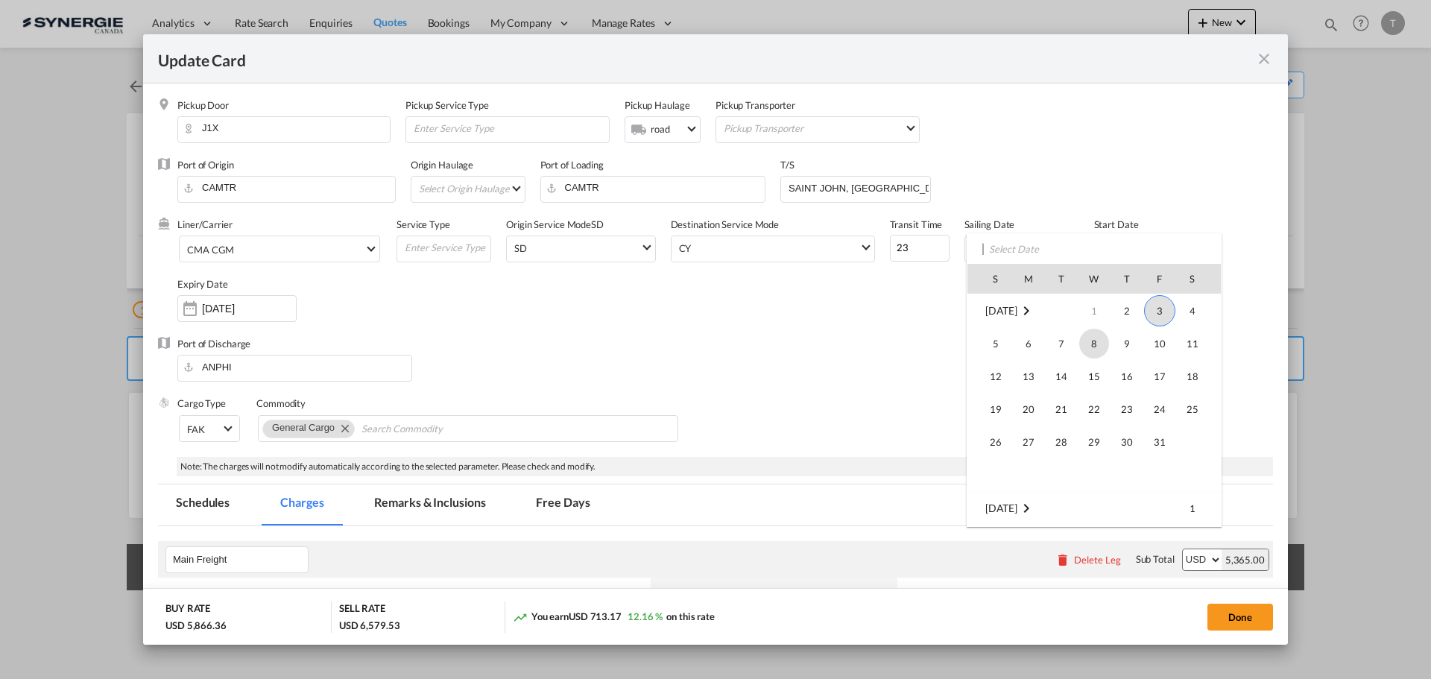
click at [1102, 344] on span "8" at bounding box center [1094, 344] width 30 height 30
type input "08 Oct 2025"
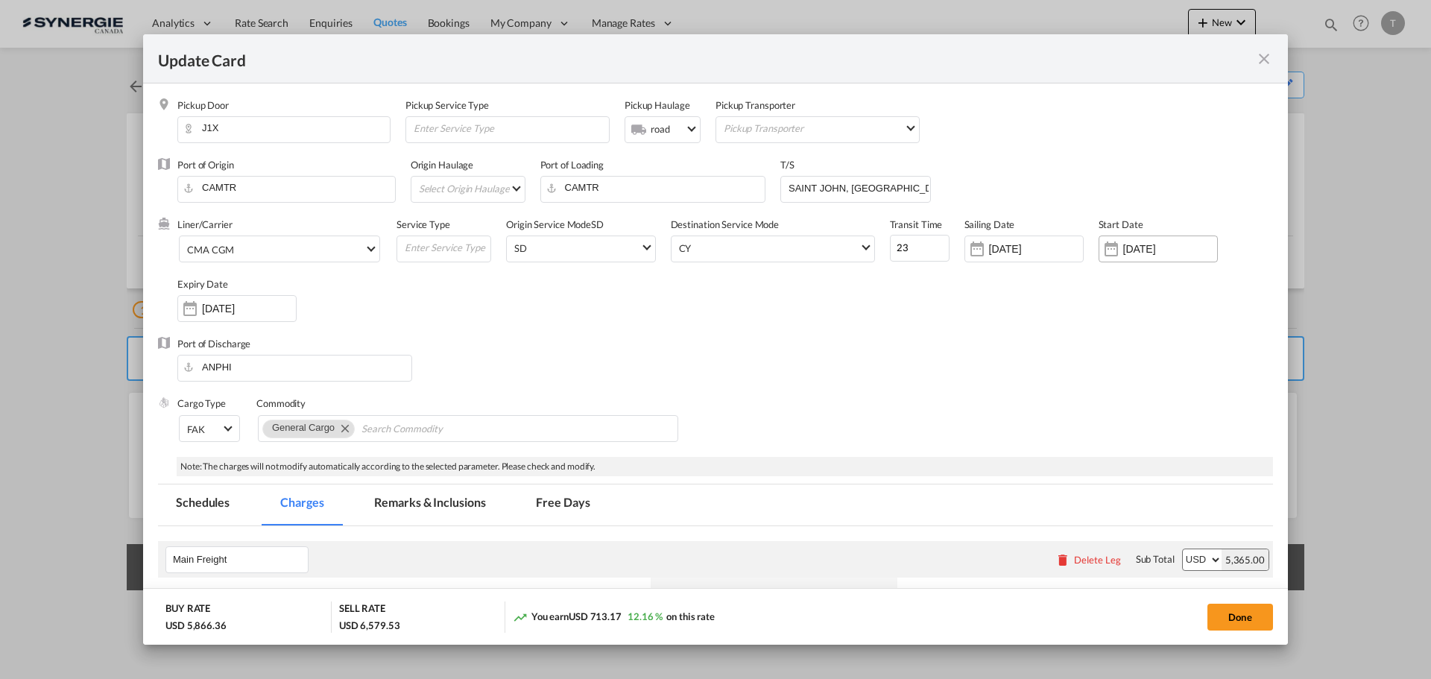
click at [1145, 251] on input "02 Oct 2025" at bounding box center [1170, 249] width 94 height 12
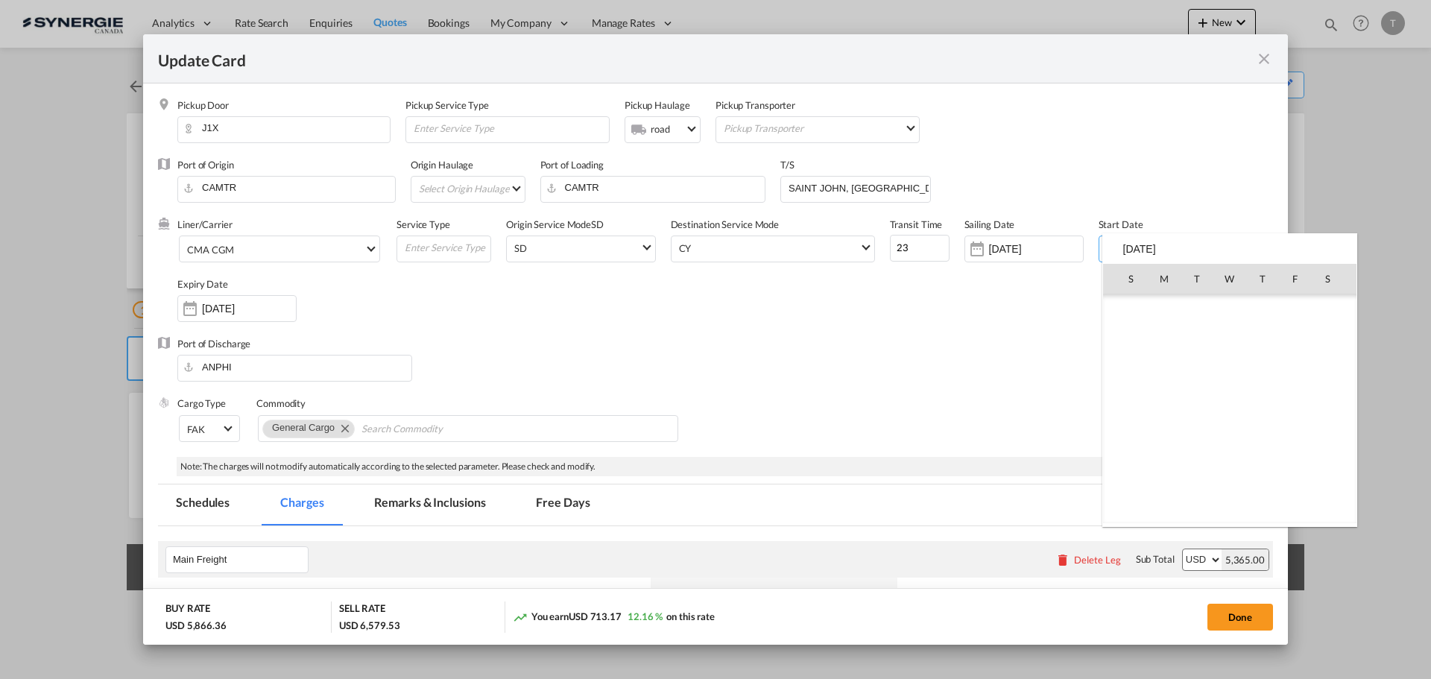
scroll to position [345429, 0]
click at [1226, 342] on span "8" at bounding box center [1230, 344] width 30 height 30
type input "08 Oct 2025"
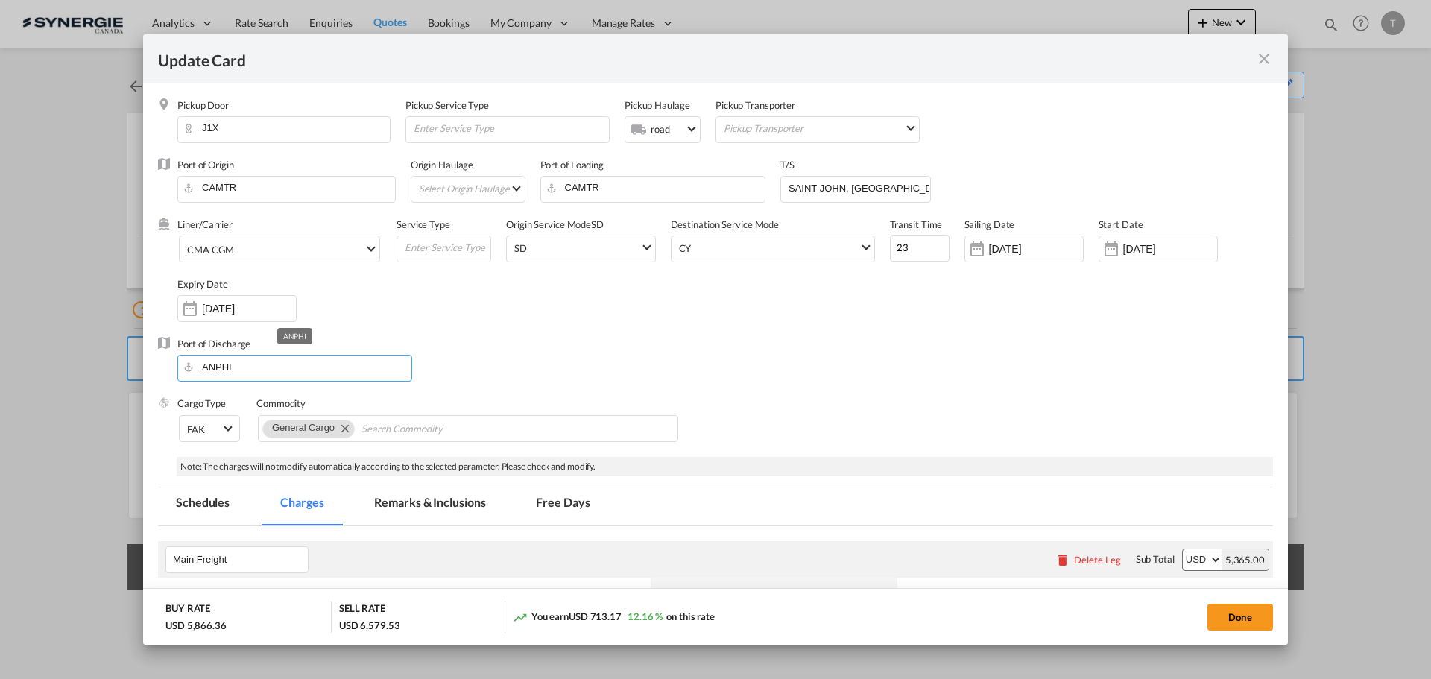
click at [337, 369] on input "ANPHI" at bounding box center [298, 367] width 227 height 22
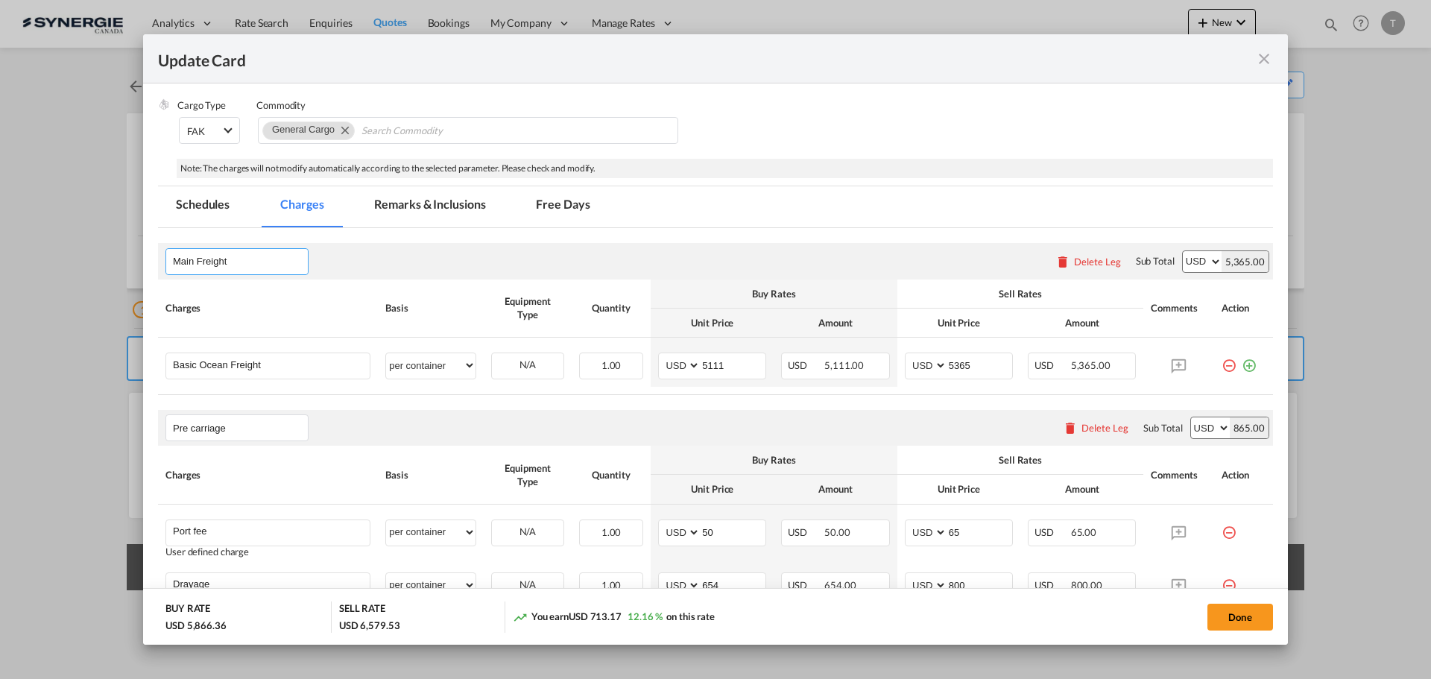
scroll to position [373, 0]
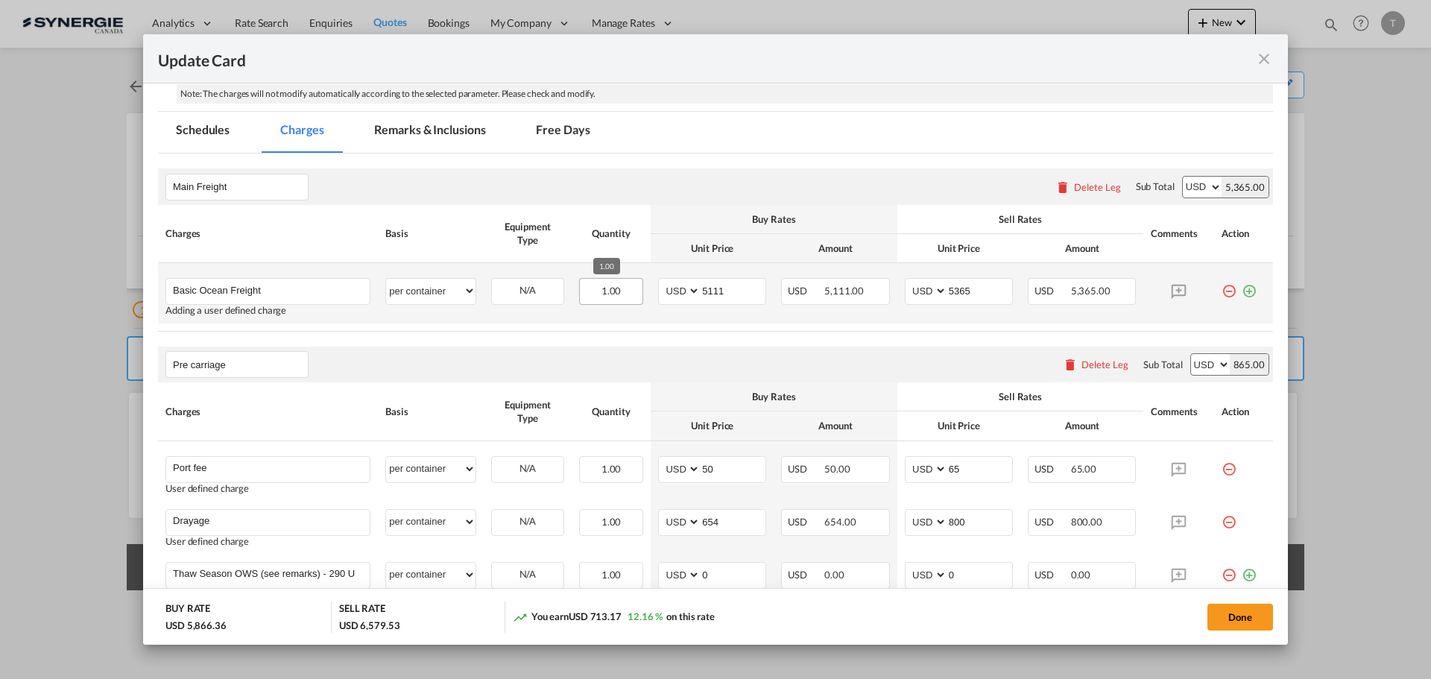
click at [606, 294] on span "1.00" at bounding box center [611, 291] width 20 height 12
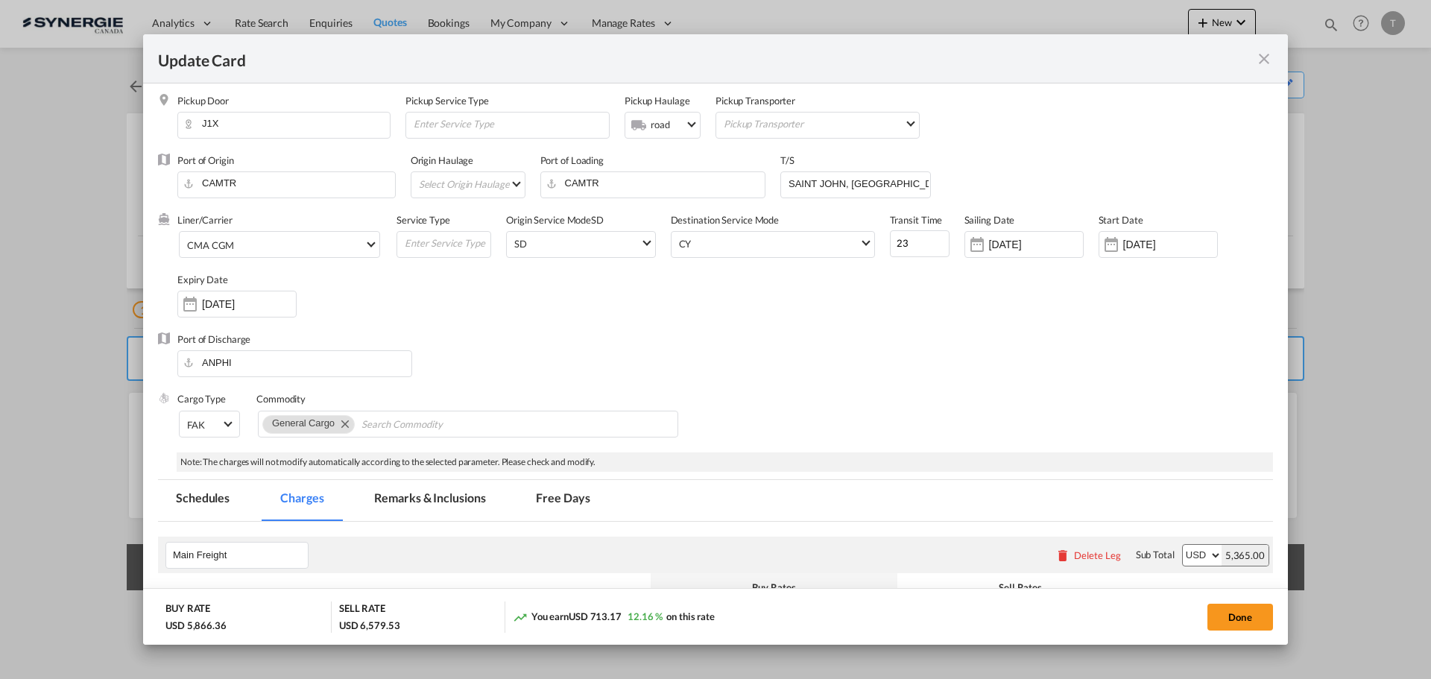
scroll to position [0, 0]
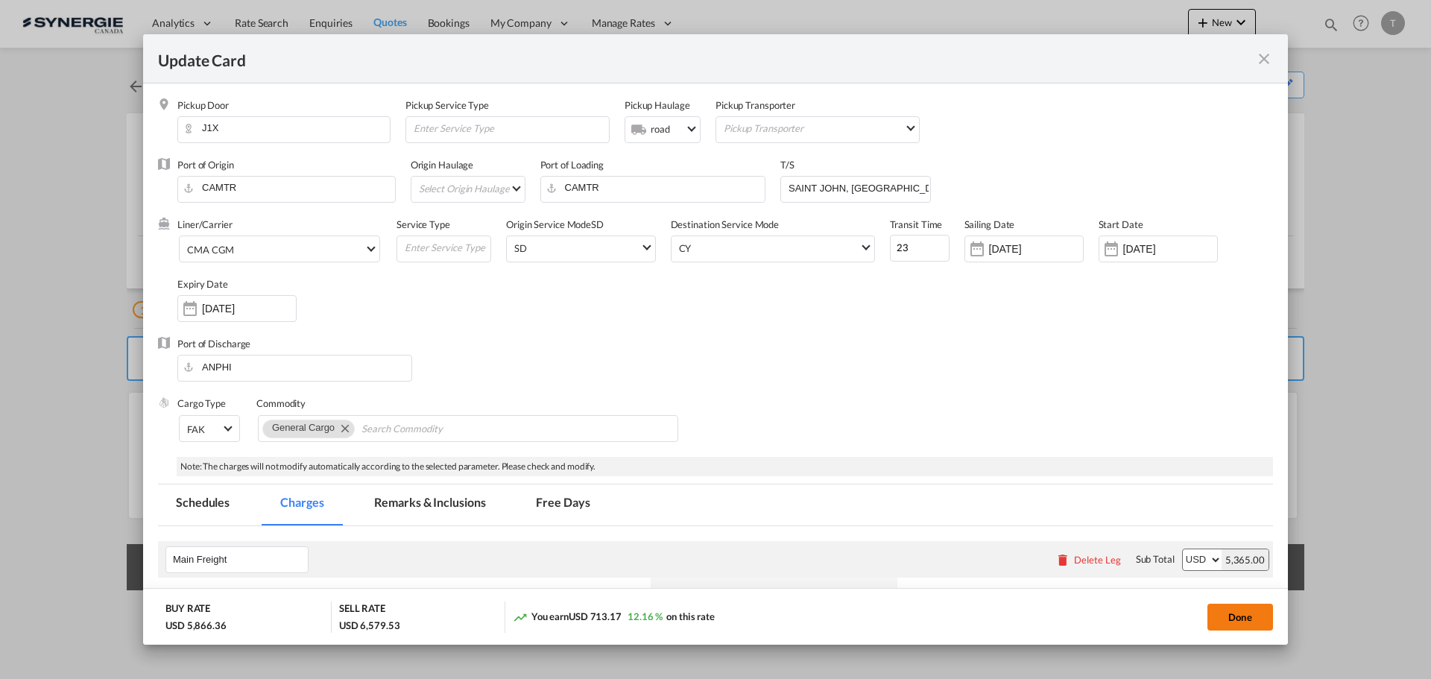
click at [1223, 609] on button "Done" at bounding box center [1240, 617] width 66 height 27
type input "07 Oct 2025"
type input "13 Oct 2025"
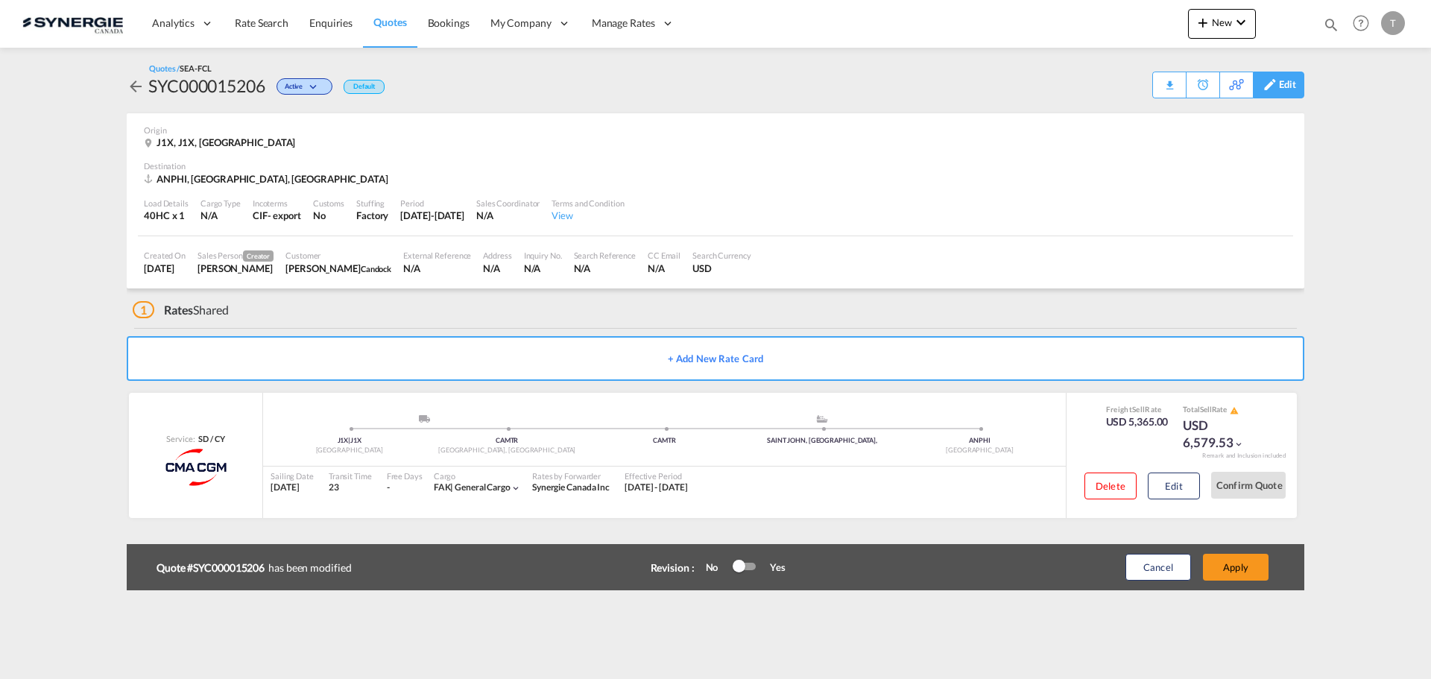
click at [1286, 84] on div "Edit" at bounding box center [1287, 84] width 17 height 25
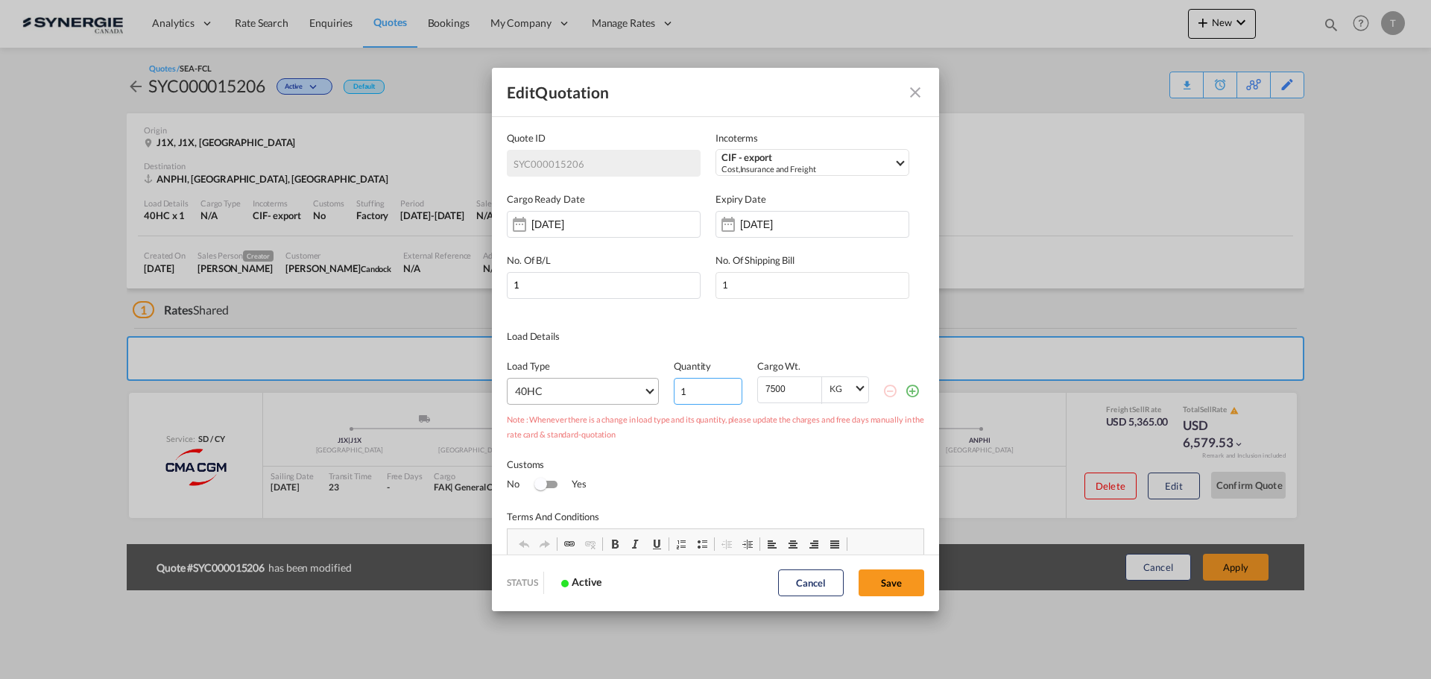
drag, startPoint x: 699, startPoint y: 386, endPoint x: 648, endPoint y: 391, distance: 51.7
click at [654, 391] on div "Load Type 40HC 20GP 40GP 45HC 20RE 40RE 40HR 20OT 40OT 20FR 40FR 40NR 20NR 45S …" at bounding box center [715, 374] width 417 height 61
type input "6"
click at [886, 575] on button "Save" at bounding box center [892, 582] width 66 height 27
type input "01 Oct 2025"
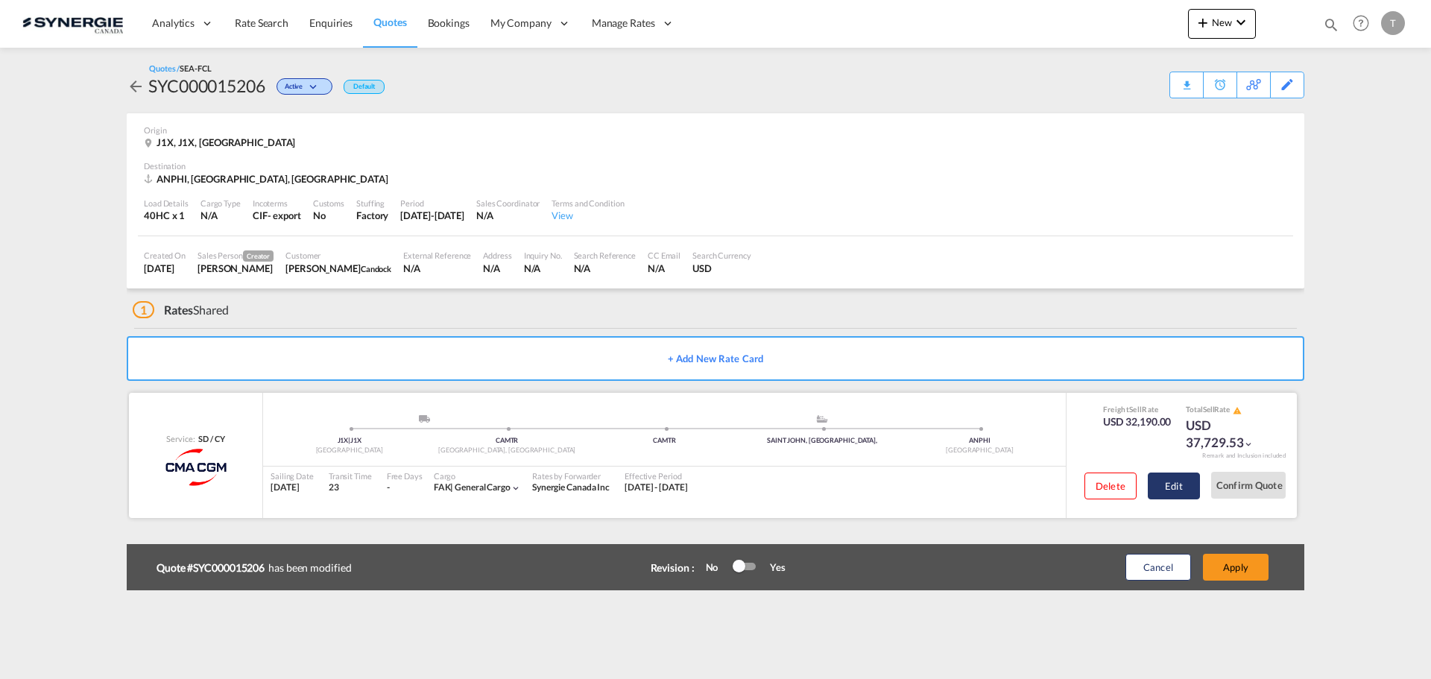
click at [1177, 486] on button "Edit" at bounding box center [1174, 486] width 52 height 27
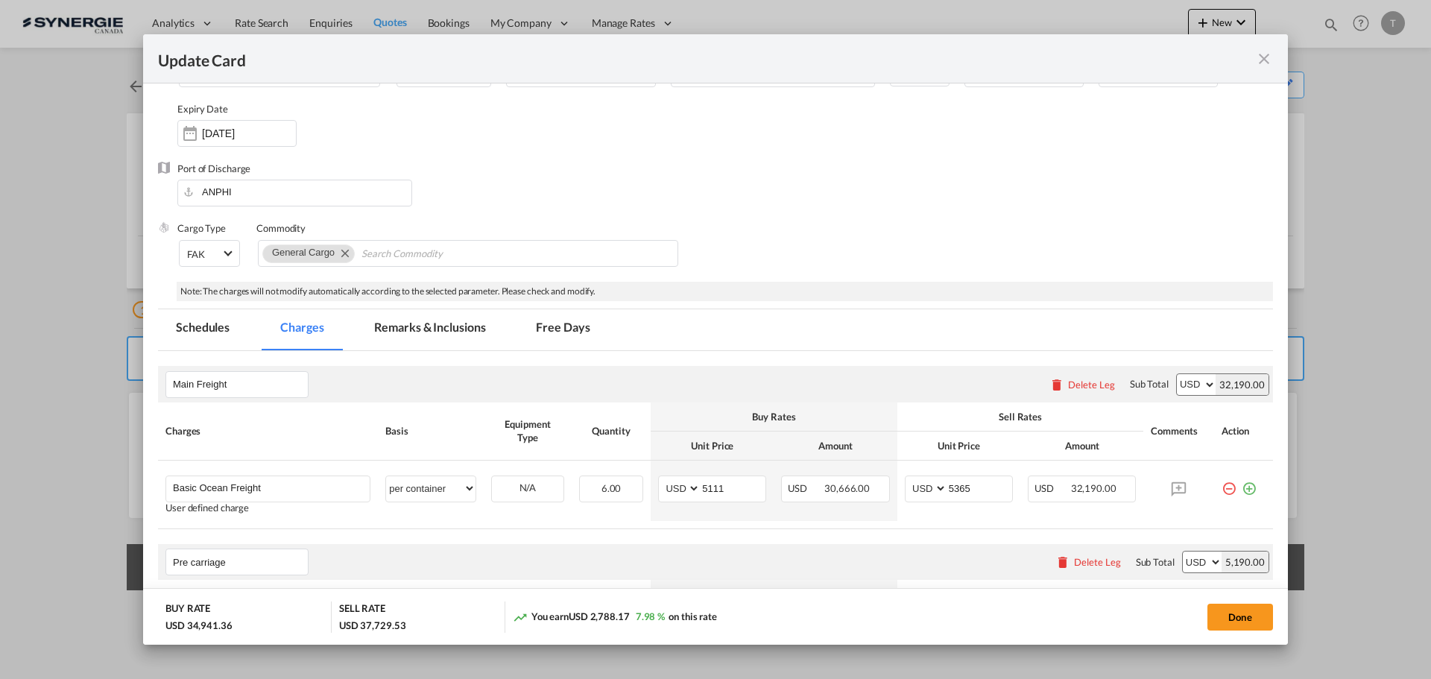
scroll to position [298, 0]
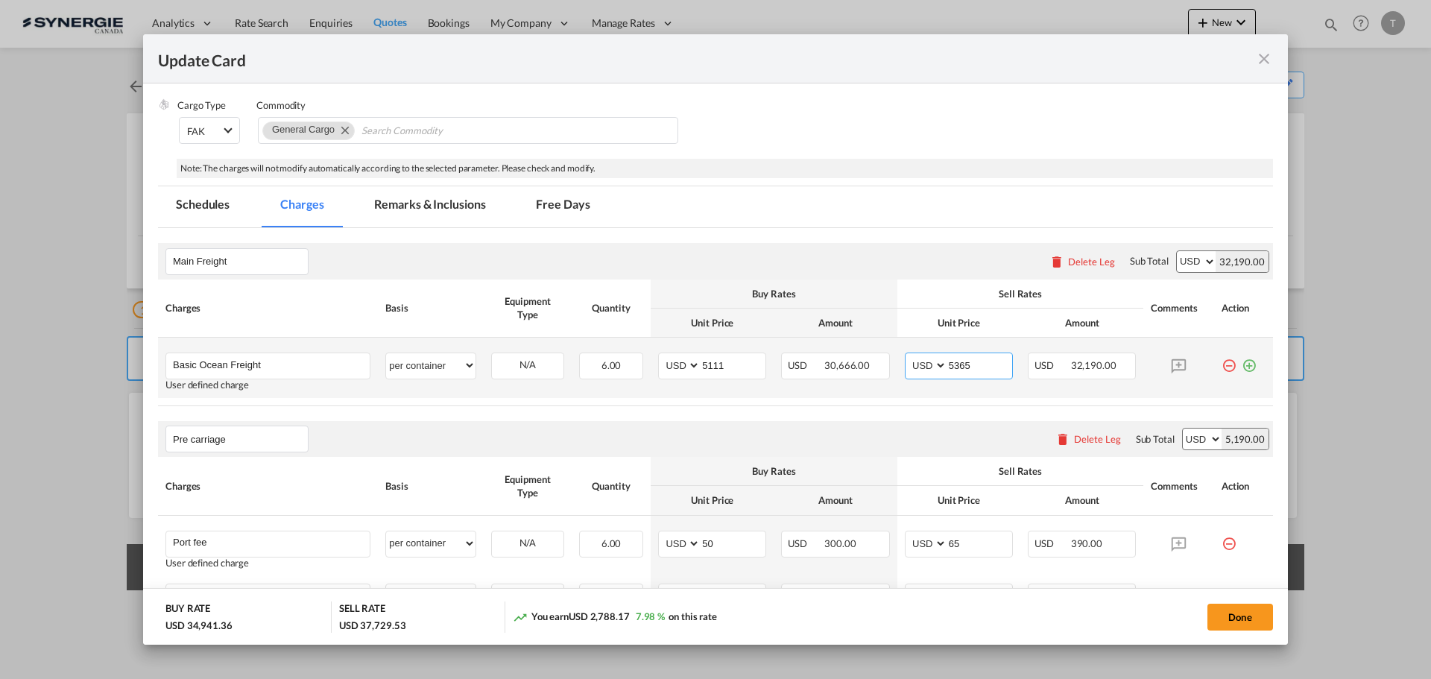
click at [948, 359] on input "5365" at bounding box center [979, 364] width 65 height 22
drag, startPoint x: 965, startPoint y: 365, endPoint x: 893, endPoint y: 370, distance: 72.5
click at [897, 370] on td "AED AFN ALL AMD ANG AOA ARS AUD AWG AZN BAM BBD BDT BGN BHD BIF BMD BND BOB BRL…" at bounding box center [958, 368] width 123 height 60
type input "5215"
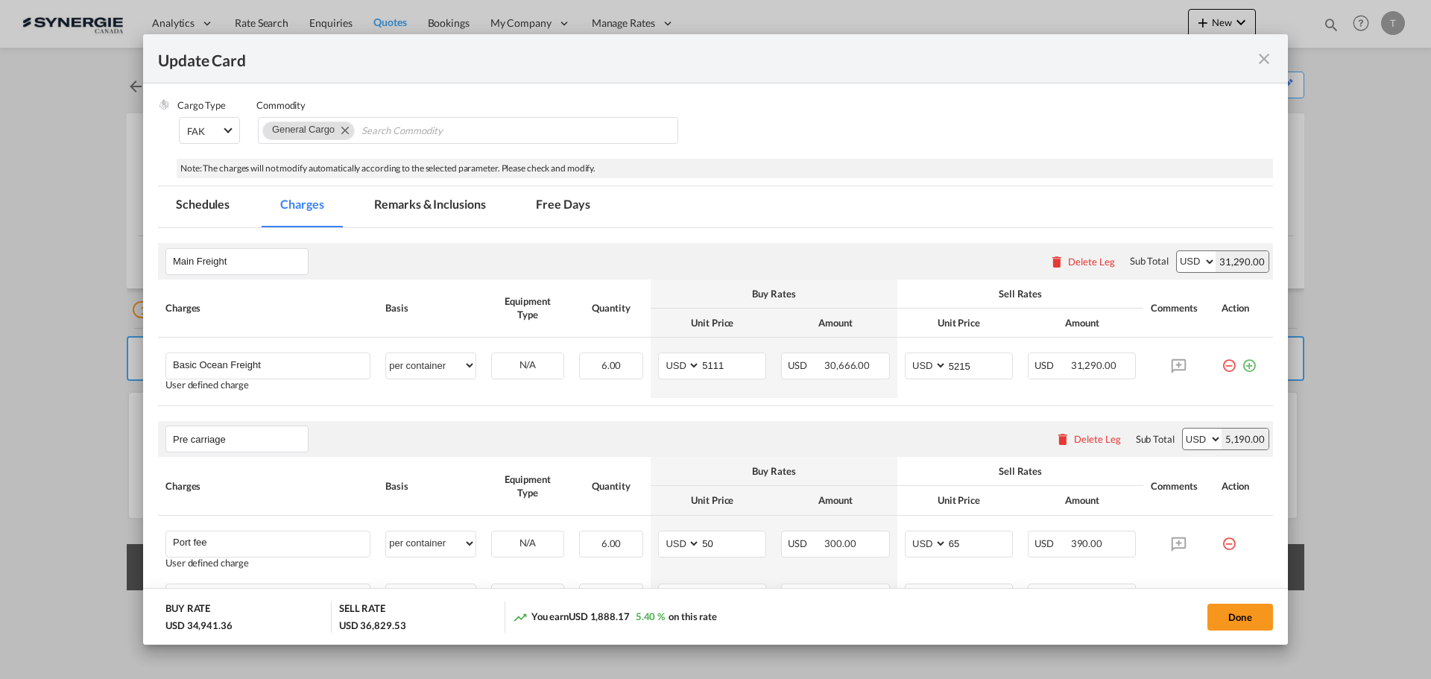
click at [910, 443] on div "Pre carriage Please enter leg name Leg Name Already Exists Delete Leg Sub Total…" at bounding box center [715, 439] width 1115 height 36
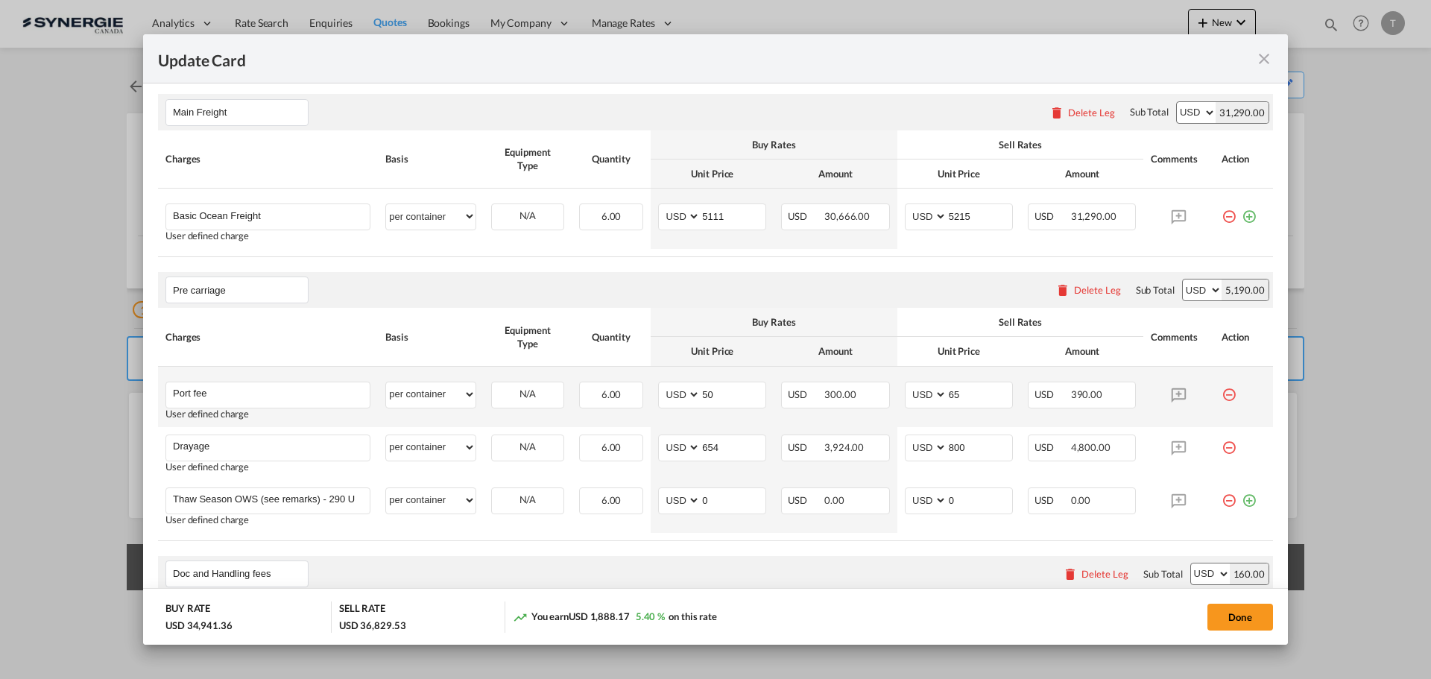
scroll to position [522, 0]
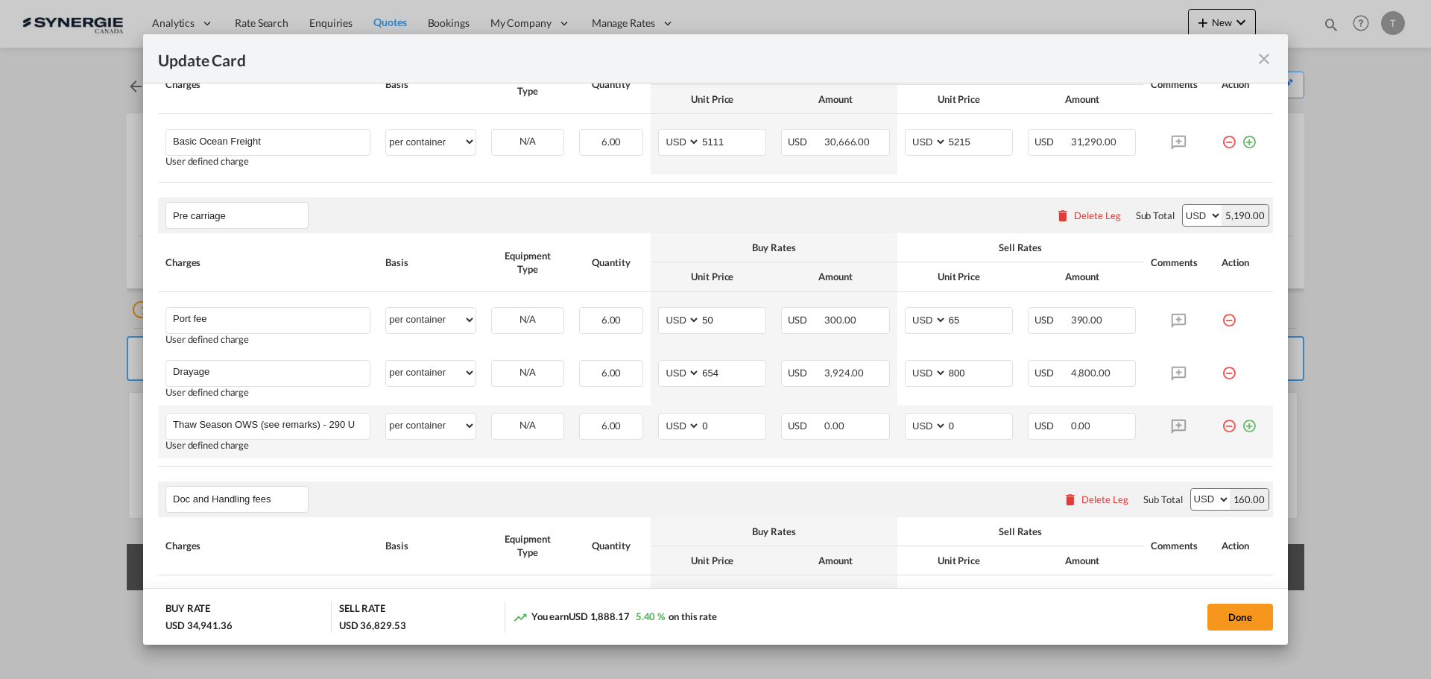
click at [1222, 426] on md-icon "icon-minus-circle-outline red-400-fg" at bounding box center [1229, 420] width 15 height 15
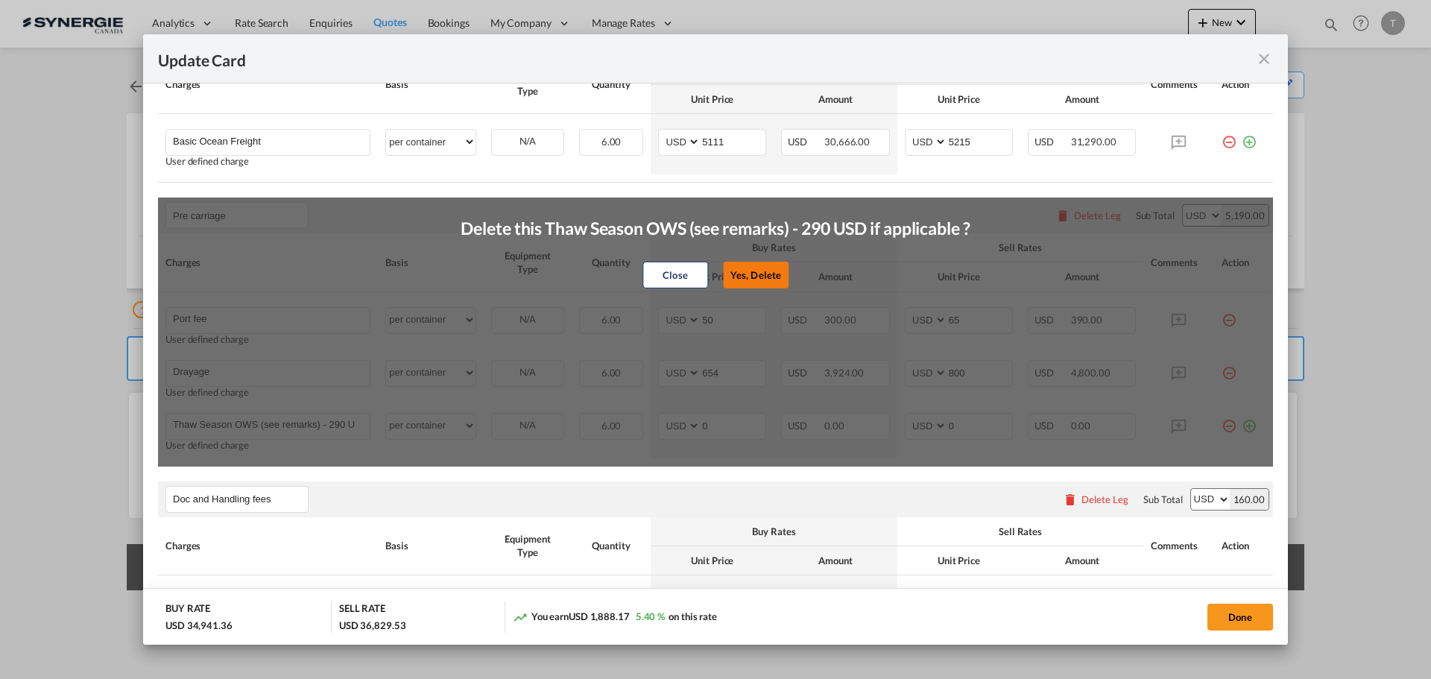
click at [753, 274] on button "Yes, Delete" at bounding box center [756, 275] width 66 height 27
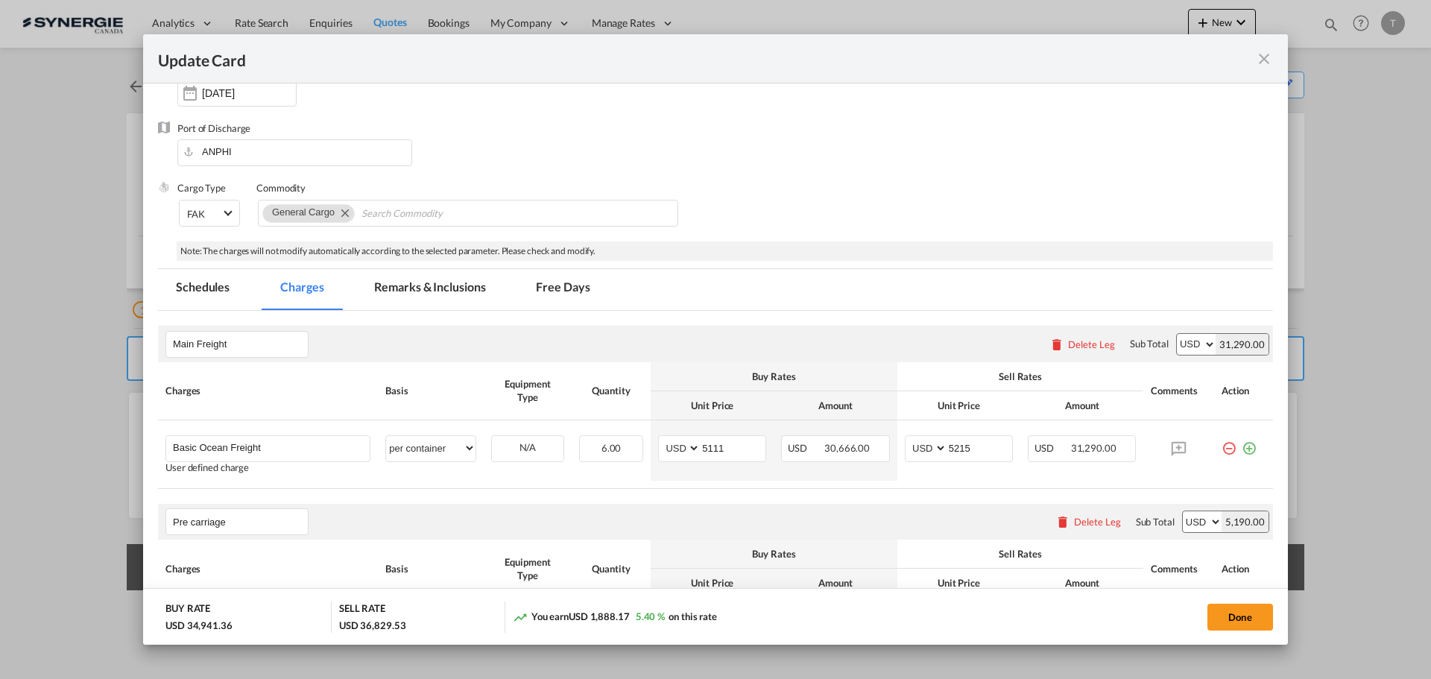
scroll to position [0, 0]
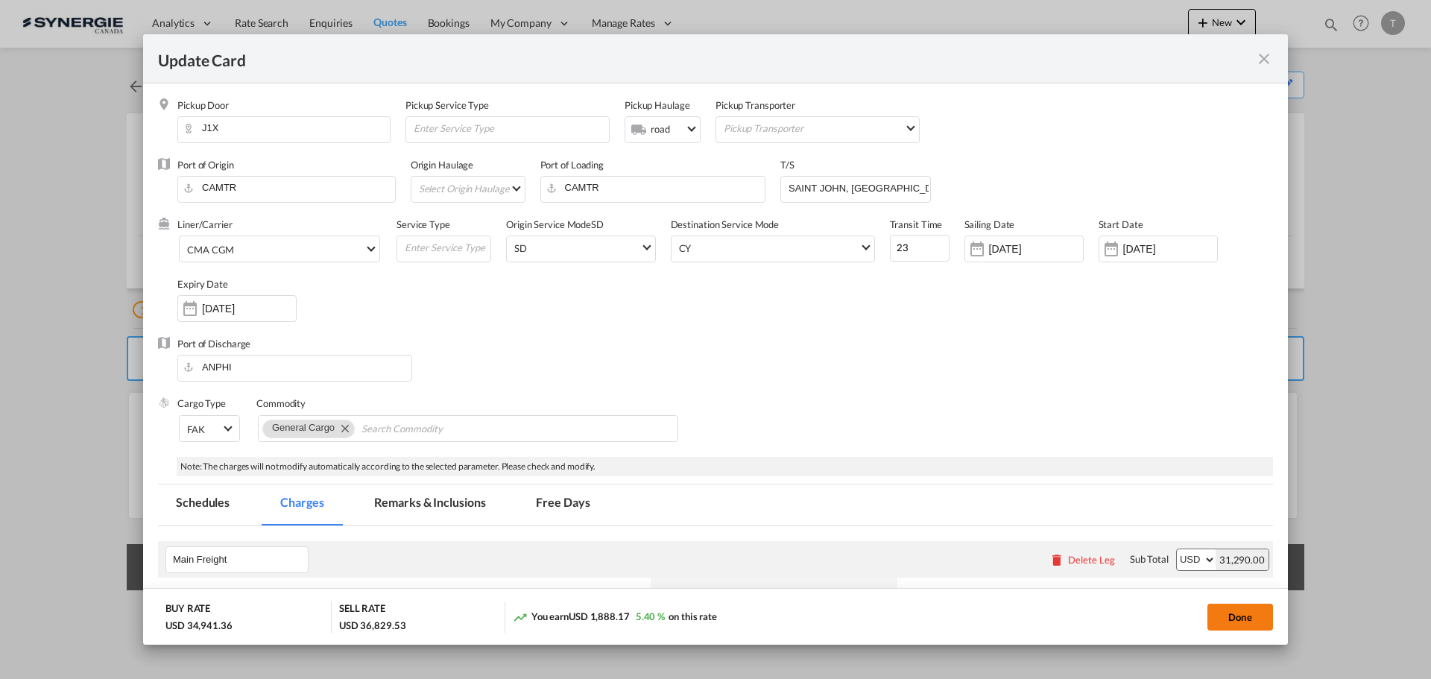
click at [1233, 618] on button "Done" at bounding box center [1240, 617] width 66 height 27
type input "07 Oct 2025"
type input "13 Oct 2025"
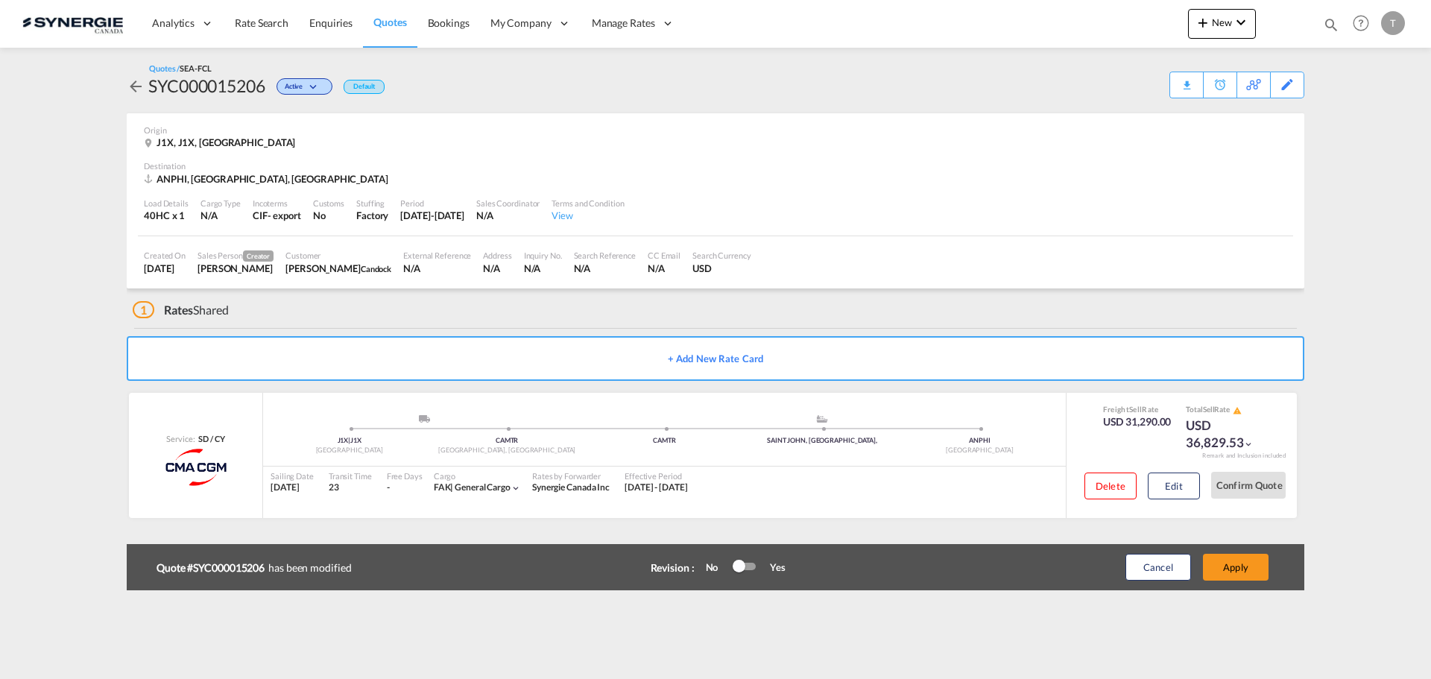
click at [745, 569] on div at bounding box center [739, 566] width 13 height 13
click at [1236, 561] on button "Apply" at bounding box center [1236, 567] width 66 height 27
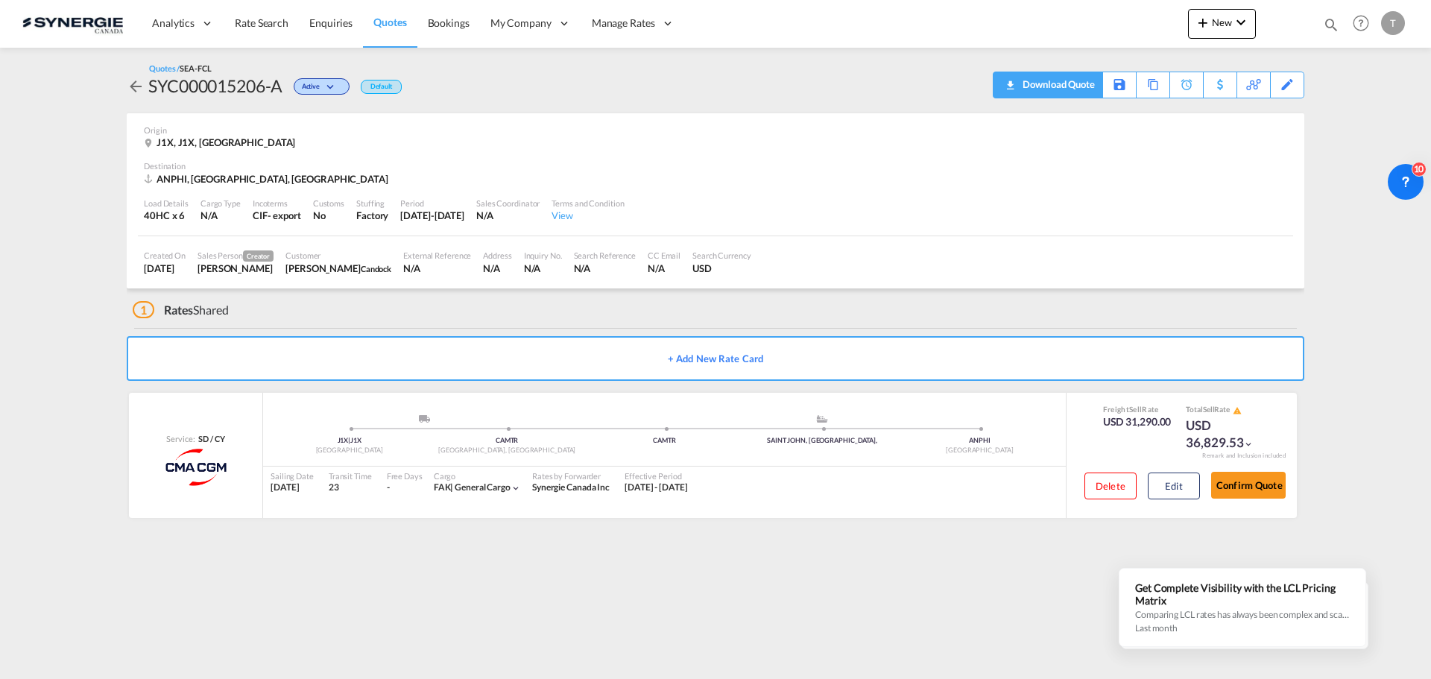
click at [1065, 86] on div "Download Quote" at bounding box center [1057, 84] width 76 height 24
